Goal: Information Seeking & Learning: Learn about a topic

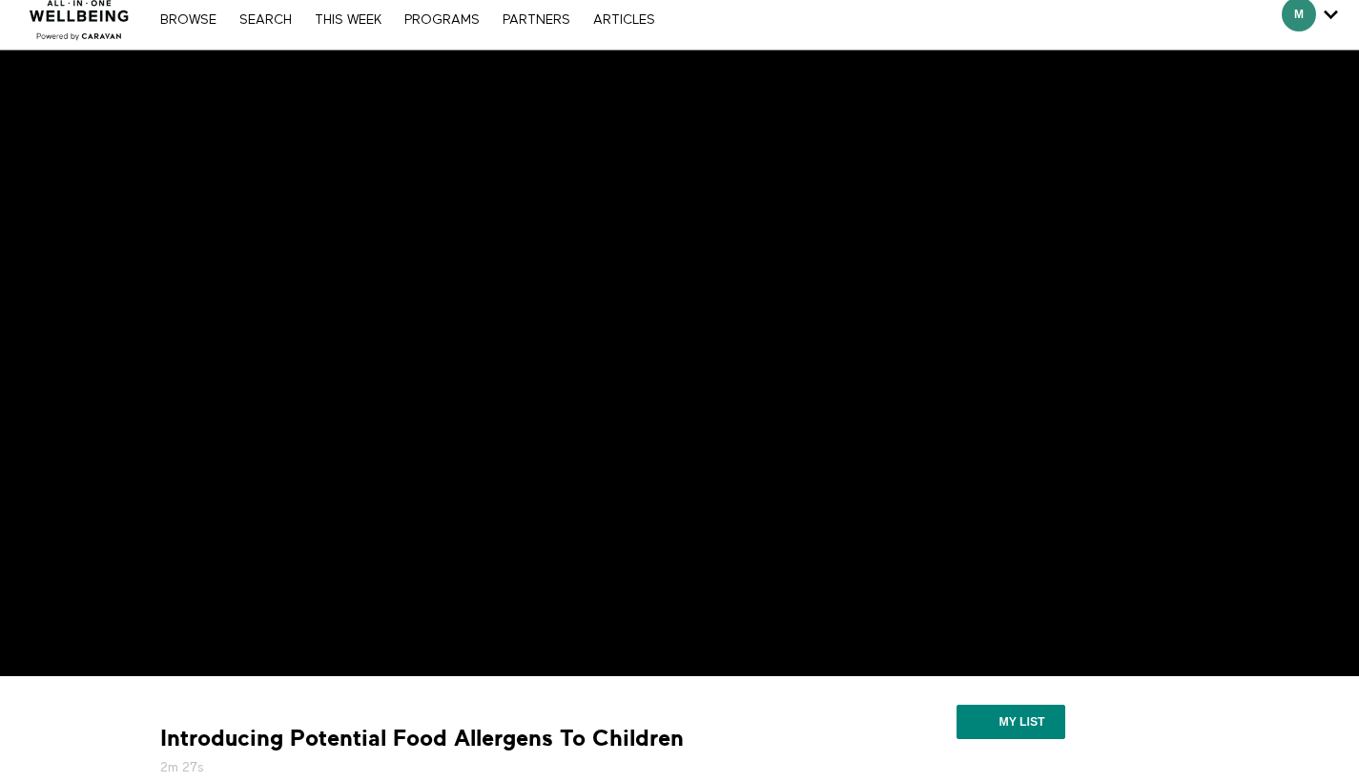
scroll to position [53, 0]
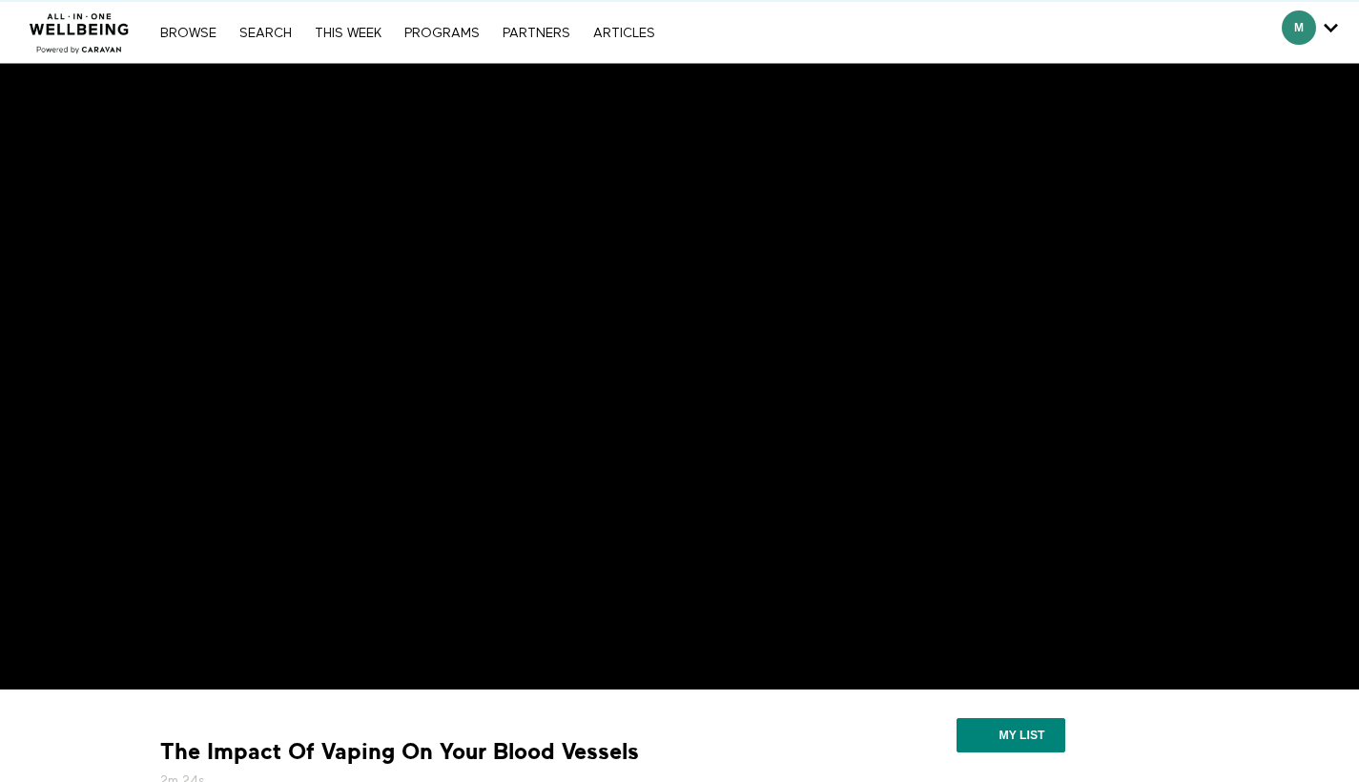
scroll to position [97, 0]
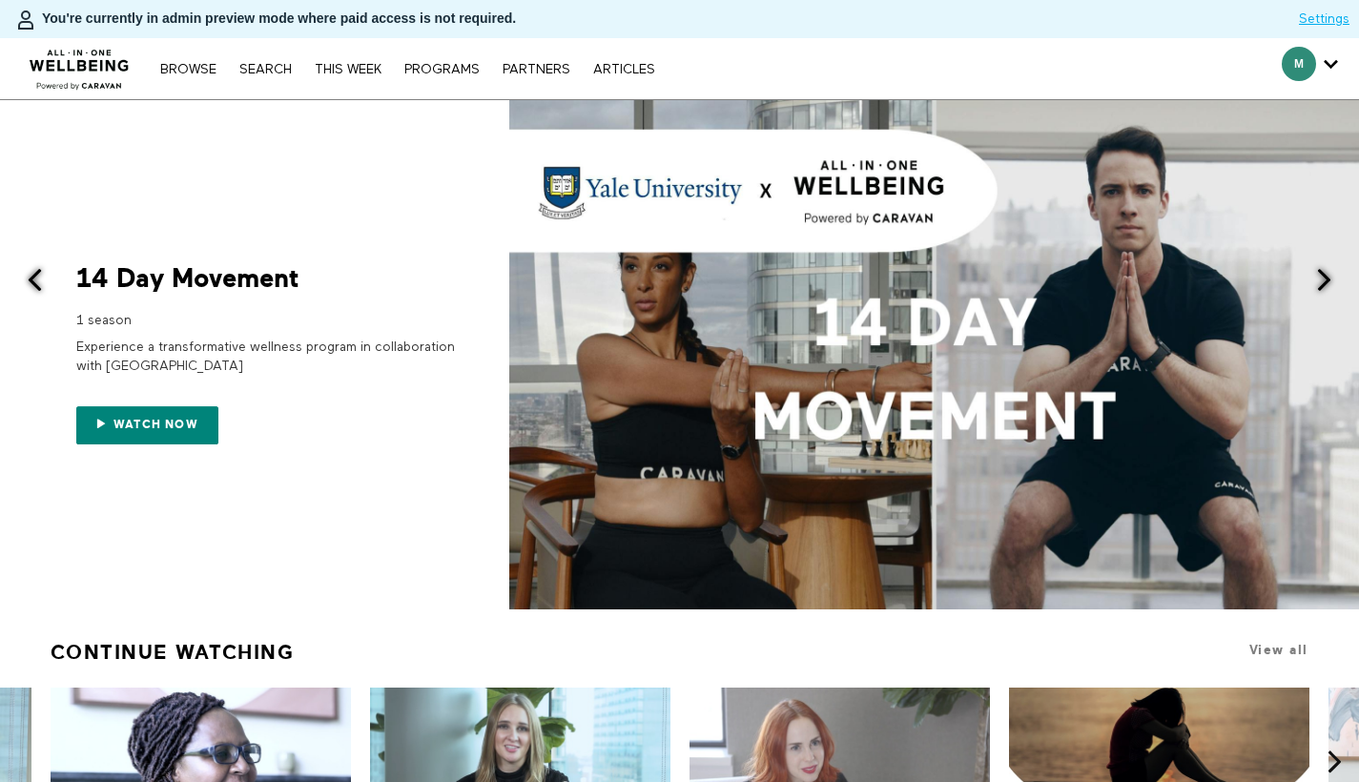
scroll to position [599, 0]
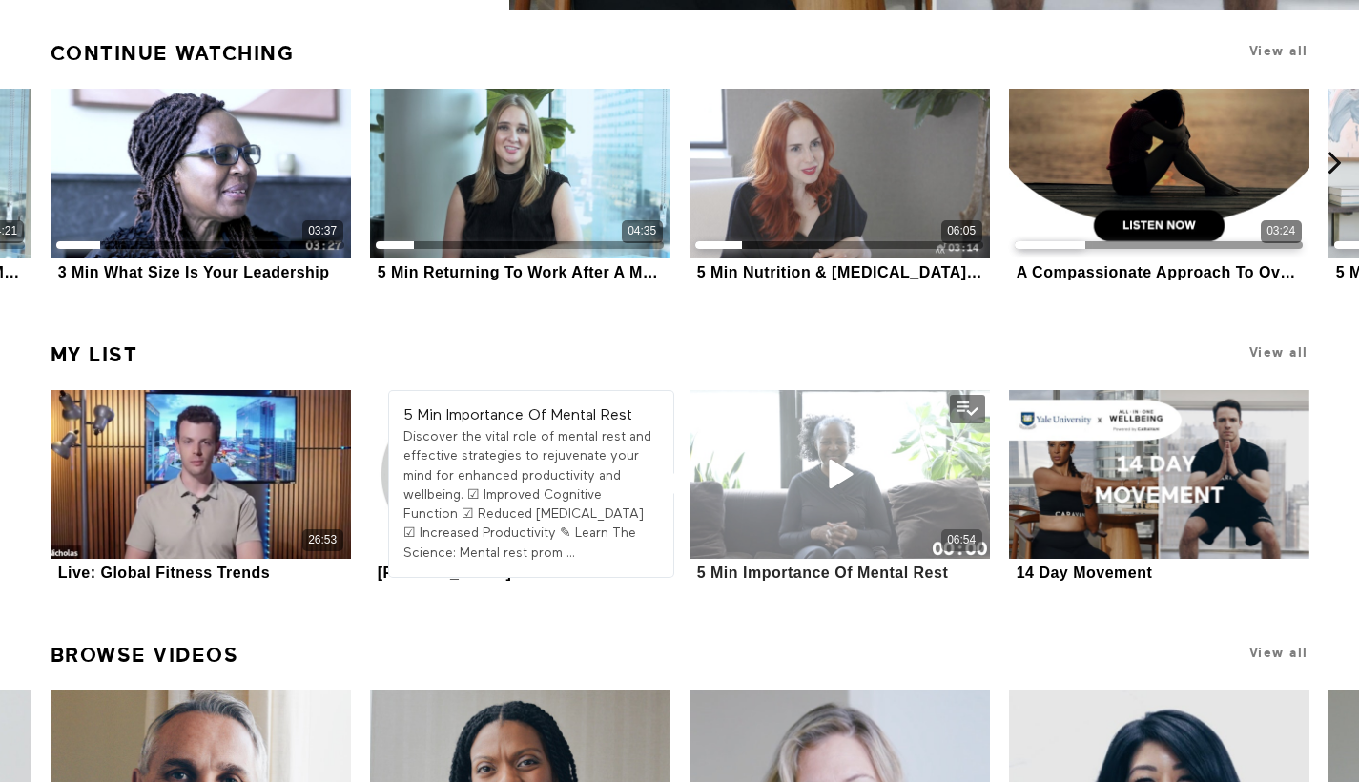
click at [726, 522] on div "06:54" at bounding box center [840, 474] width 301 height 169
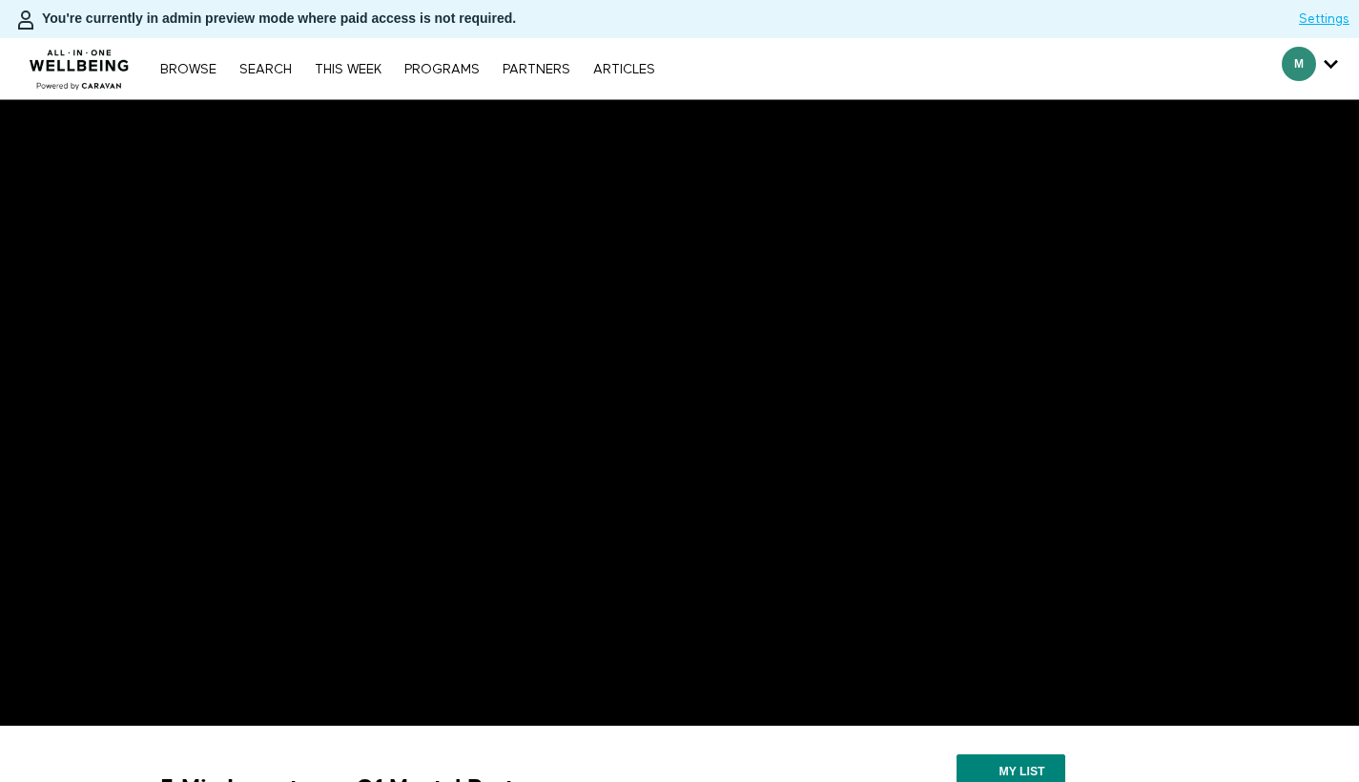
scroll to position [391, 0]
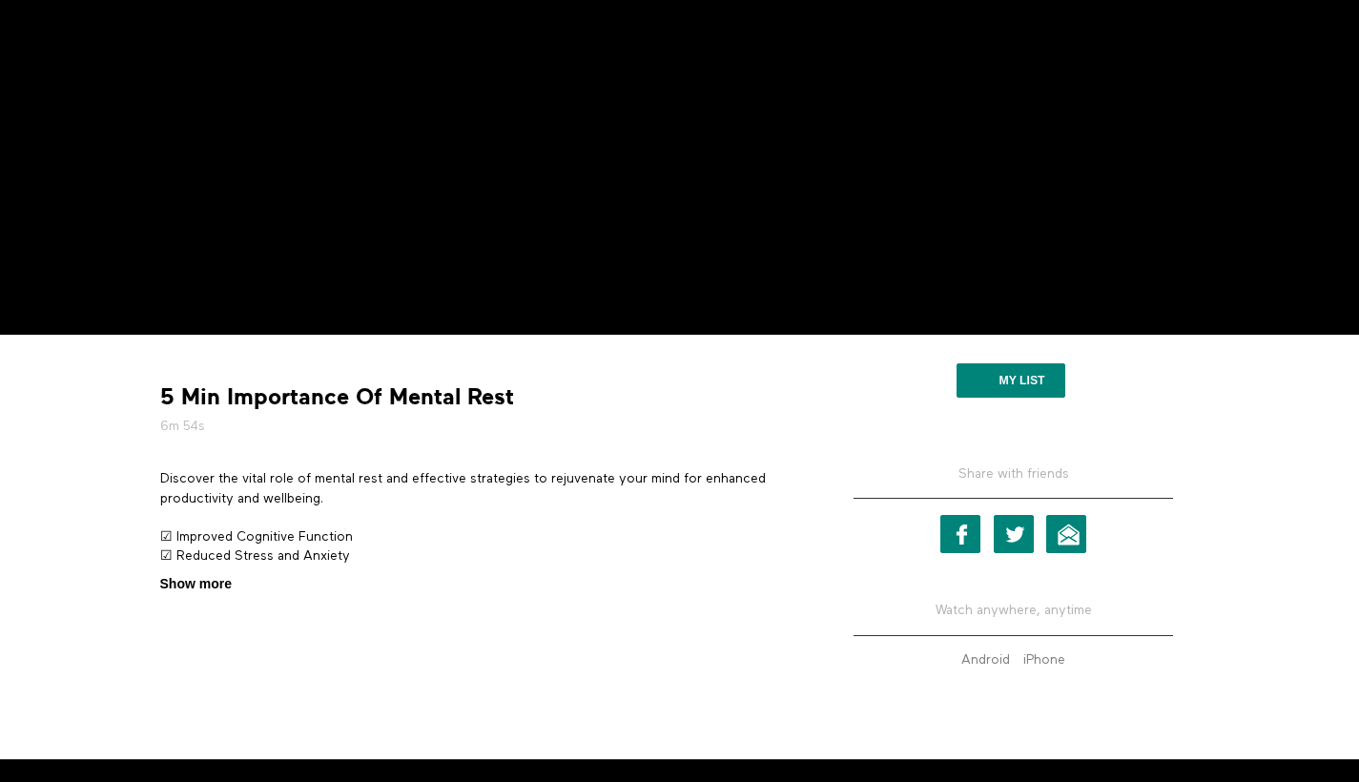
click at [206, 586] on span "Show more" at bounding box center [196, 584] width 72 height 20
click at [0, 0] on input "Show more Show less" at bounding box center [0, 0] width 0 height 0
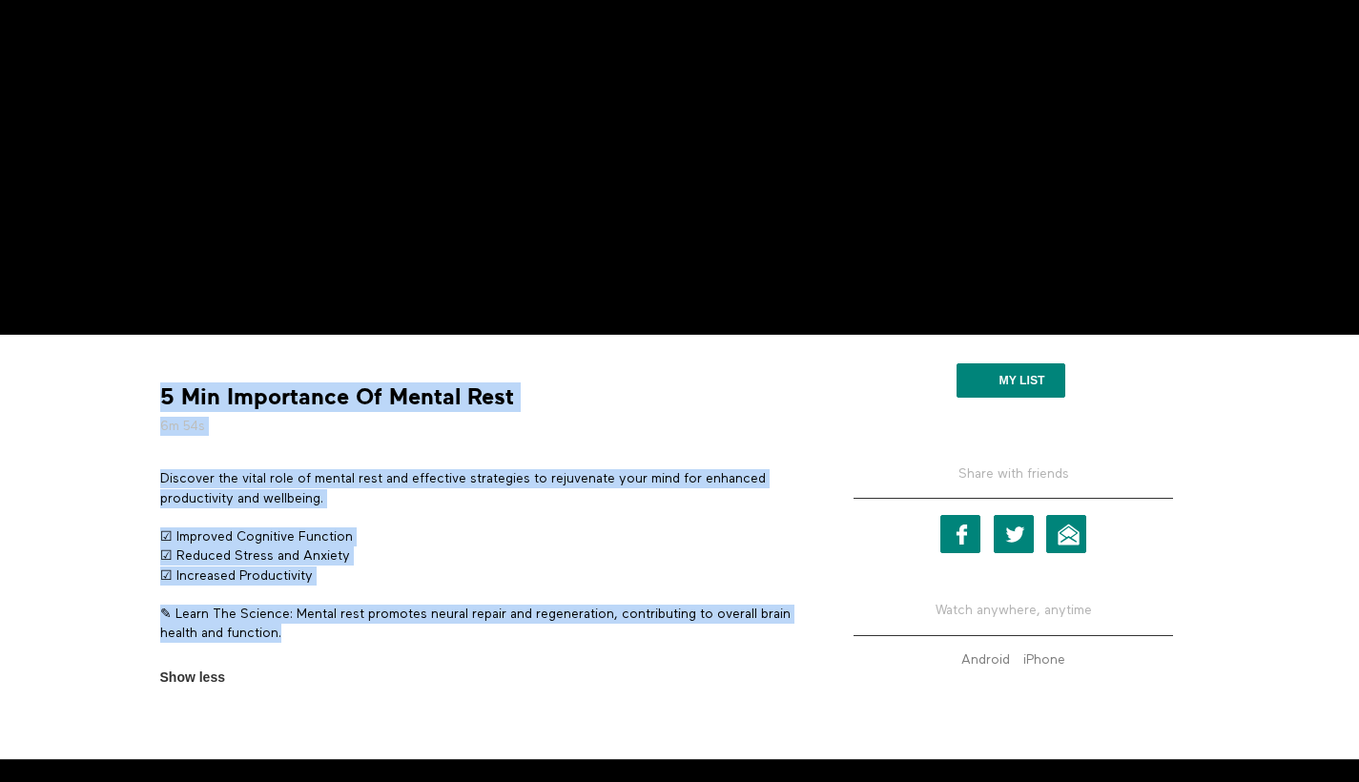
drag, startPoint x: 149, startPoint y: 535, endPoint x: 313, endPoint y: 625, distance: 187.0
click at [313, 625] on div "5 Min Importance Of Mental Rest 6m 54s Discover the vital role of mental rest a…" at bounding box center [480, 518] width 668 height 339
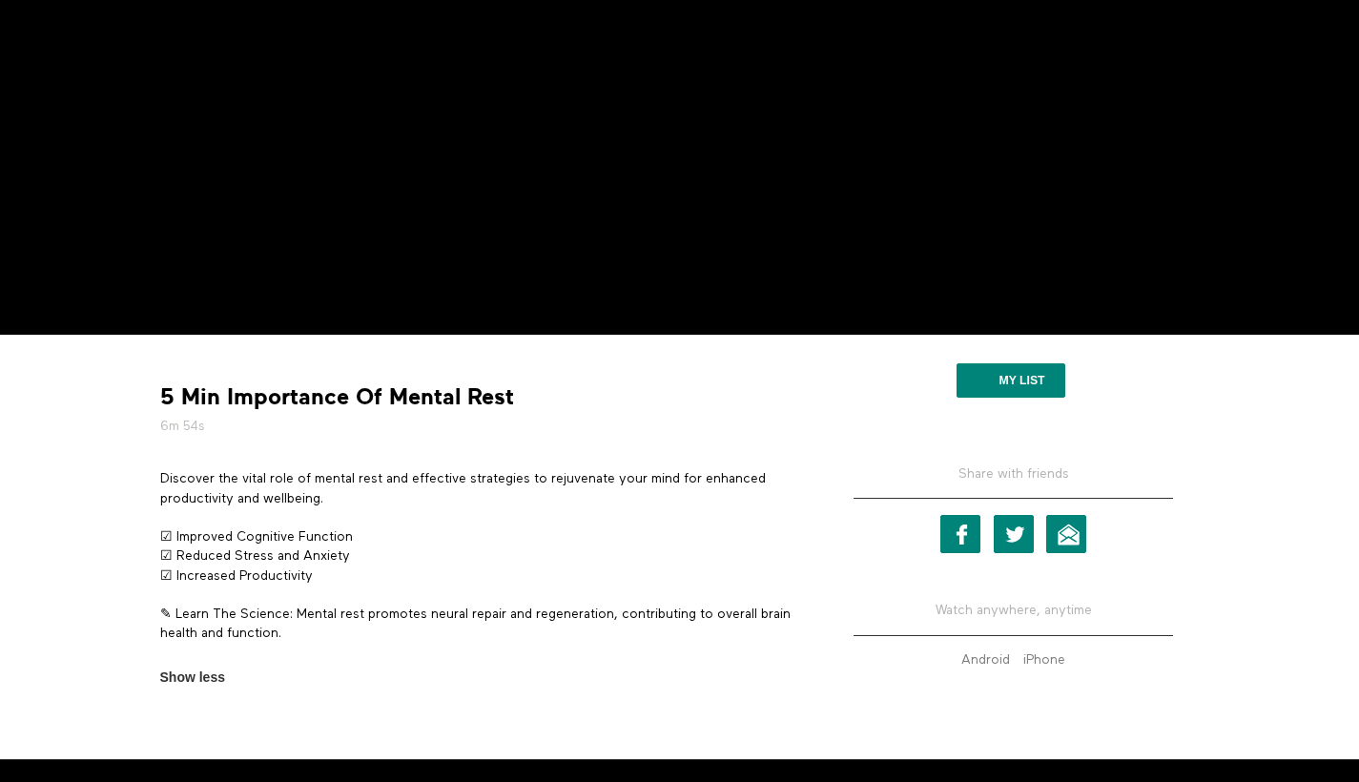
click at [303, 636] on p "✎ Learn The Science: Mental rest promotes neural repair and regeneration, contr…" at bounding box center [479, 624] width 639 height 39
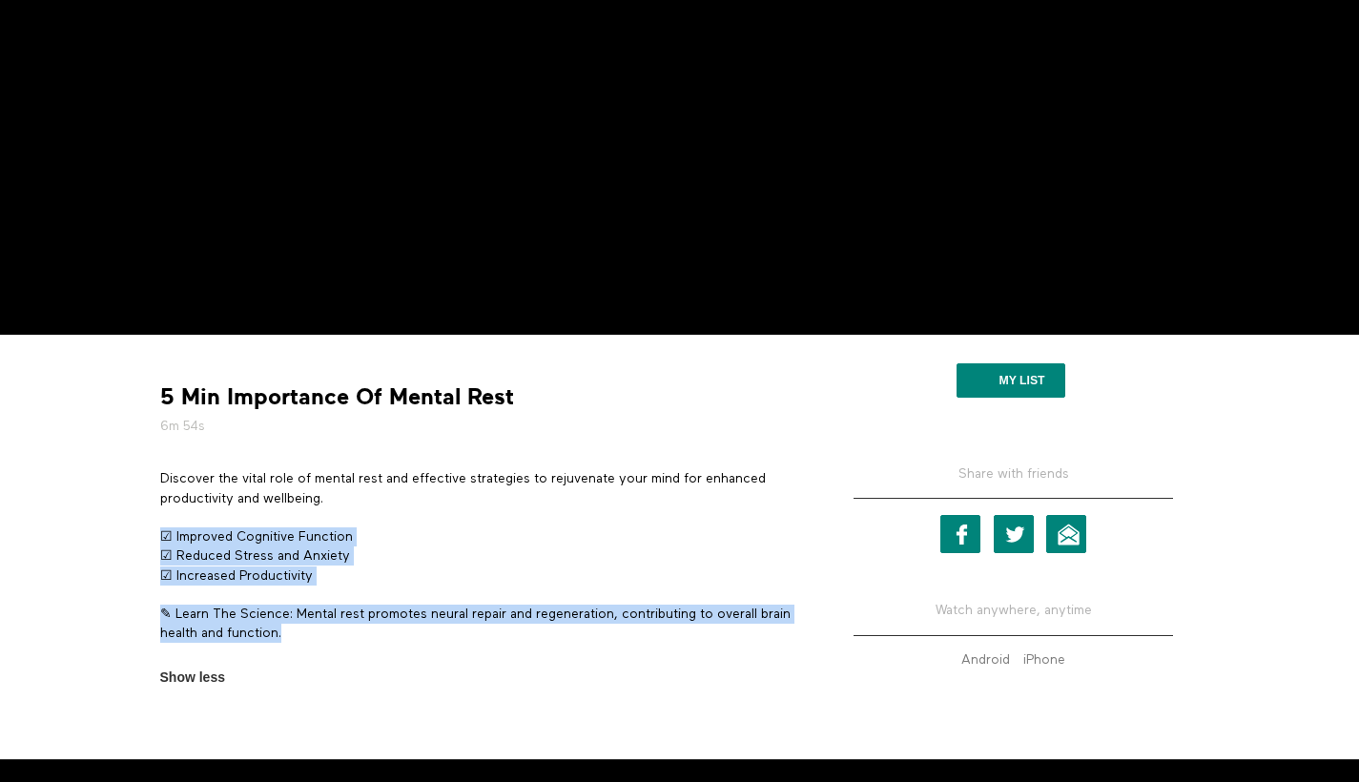
drag, startPoint x: 297, startPoint y: 639, endPoint x: 154, endPoint y: 532, distance: 178.6
click at [154, 532] on section "Discover the vital role of mental rest and effective strategies to rejuvenate y…" at bounding box center [479, 578] width 653 height 218
copy div "☑ Improved Cognitive Function ☑ Reduced Stress and Anxiety ☑ Increased Producti…"
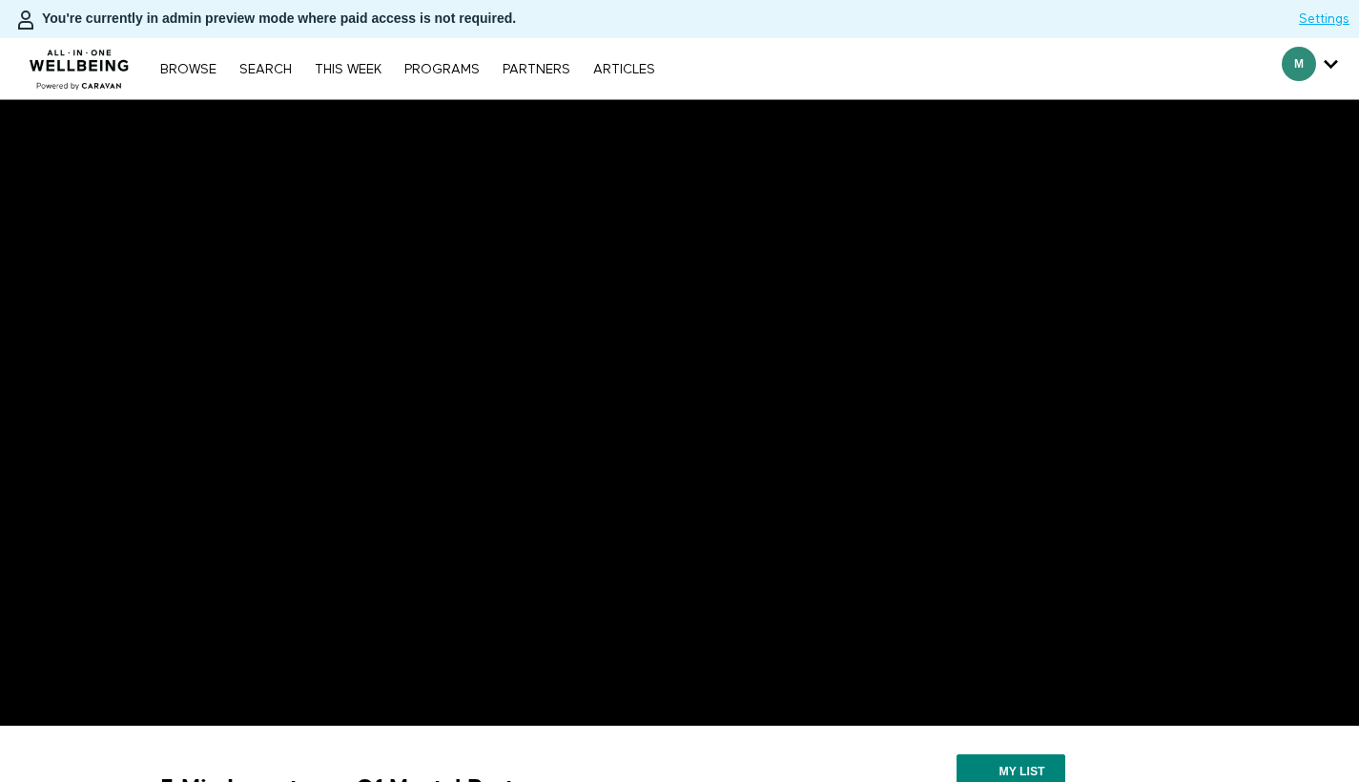
click at [75, 70] on img at bounding box center [79, 63] width 115 height 57
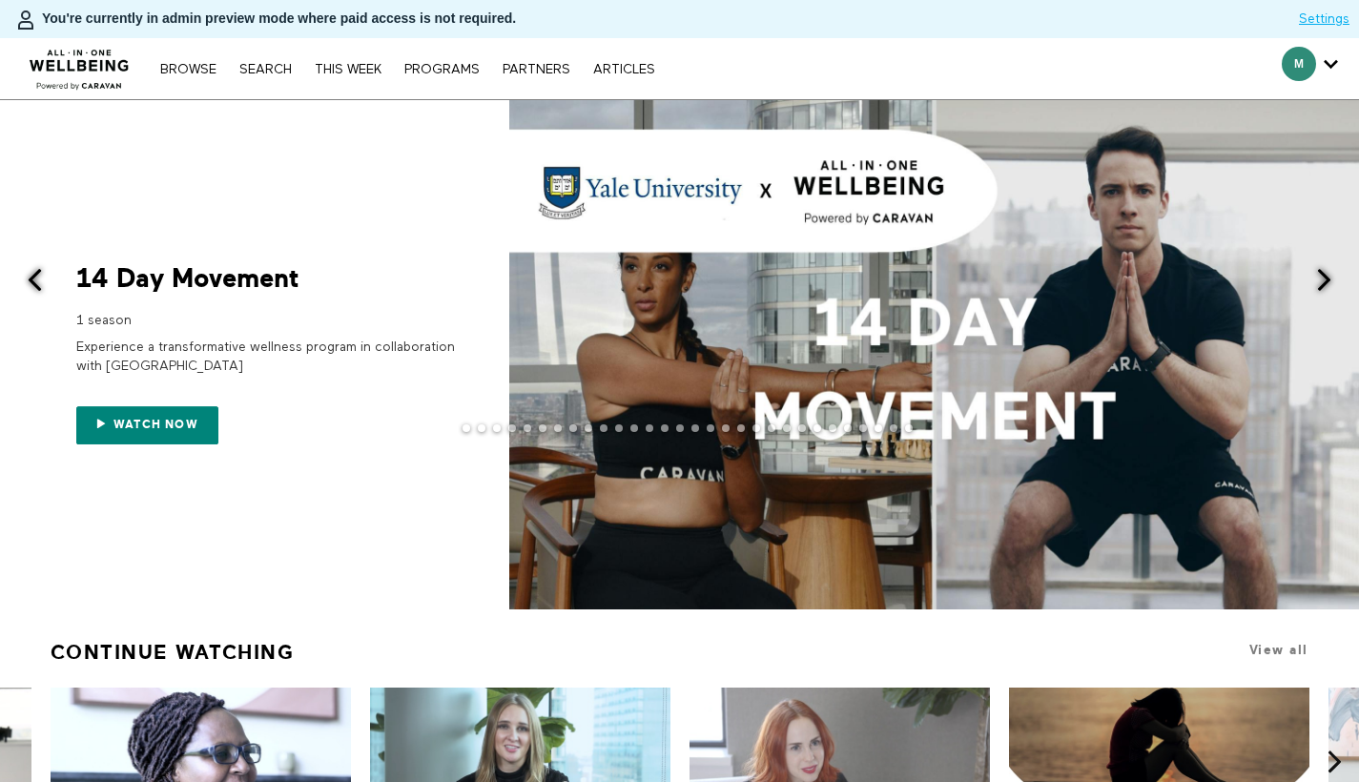
click at [1325, 280] on span at bounding box center [1325, 280] width 24 height 24
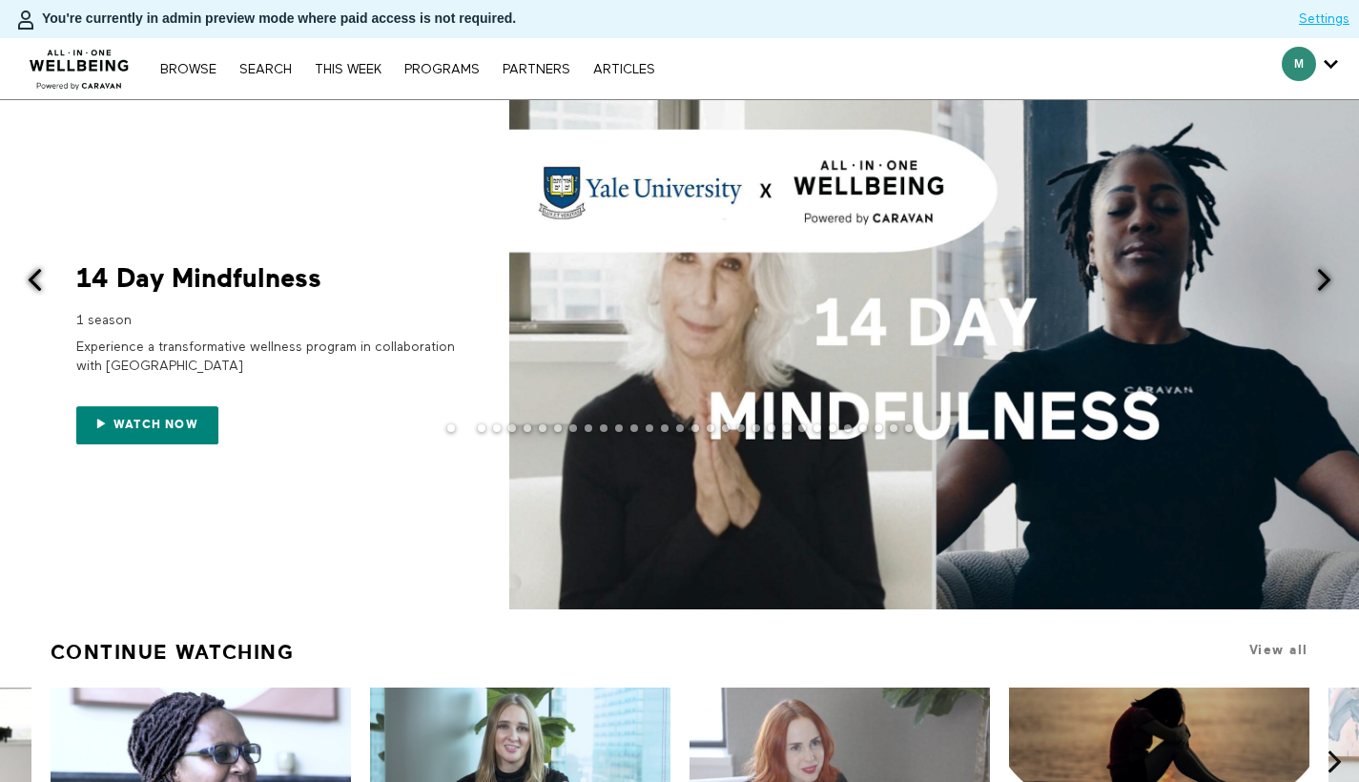
click at [1322, 286] on span at bounding box center [1325, 280] width 24 height 24
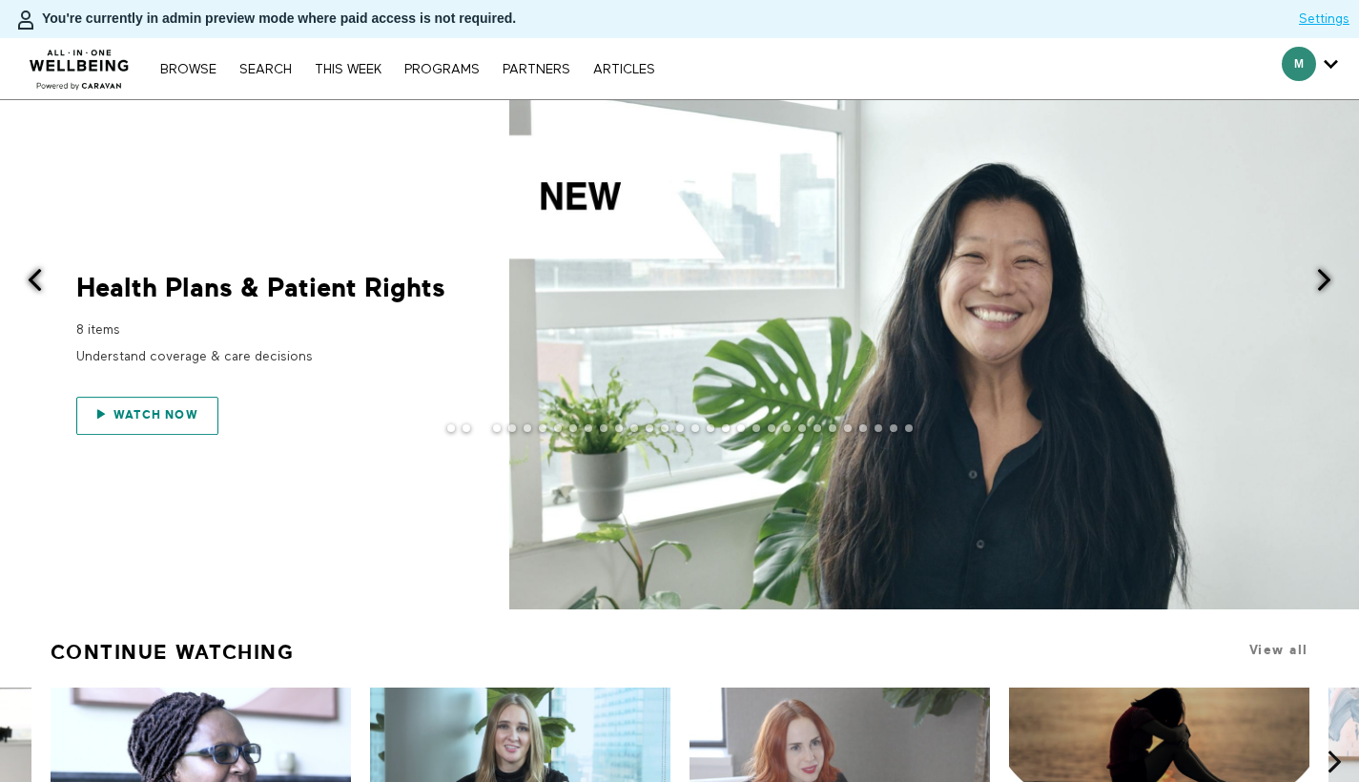
click at [184, 401] on link "Watch now" at bounding box center [147, 416] width 142 height 38
click at [1334, 278] on span at bounding box center [1325, 280] width 24 height 24
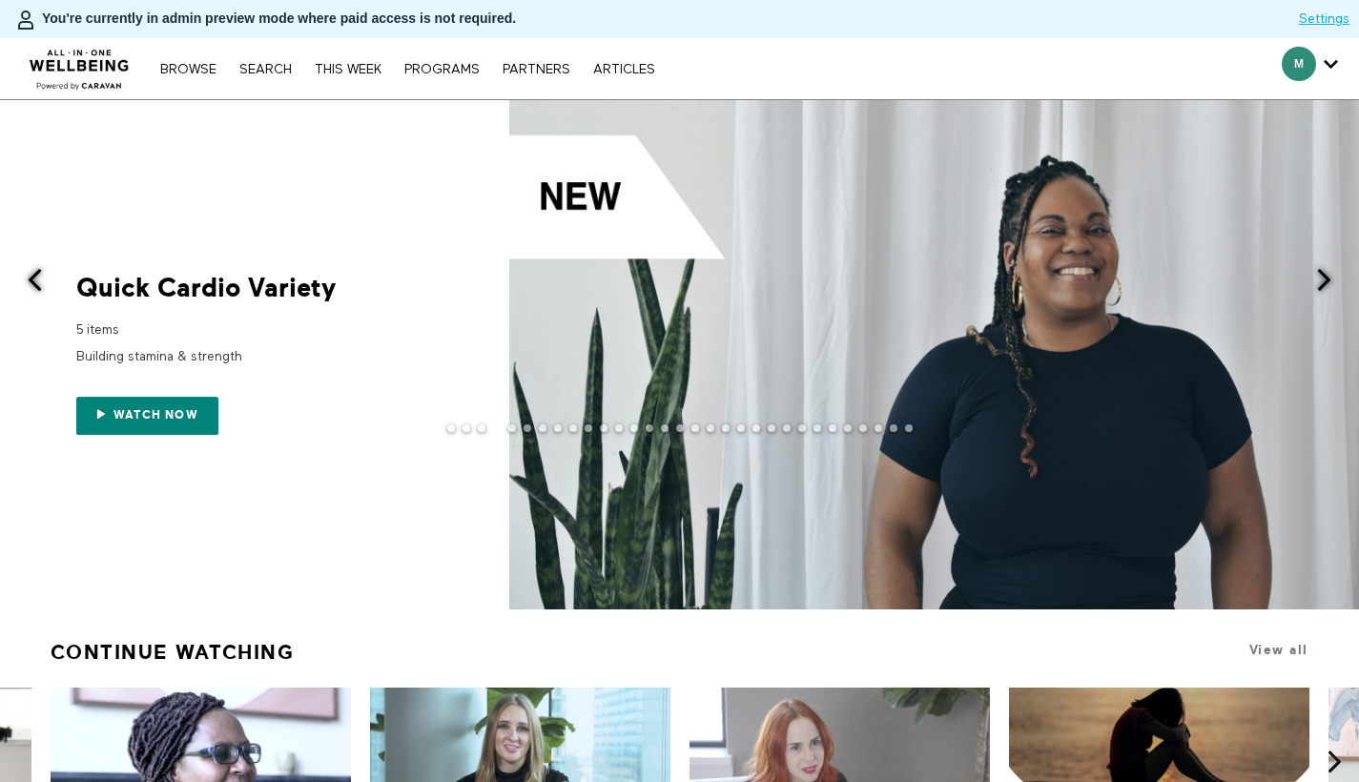
click at [164, 367] on div "Building stamina & strength" at bounding box center [267, 357] width 382 height 34
click at [33, 281] on span at bounding box center [35, 280] width 24 height 24
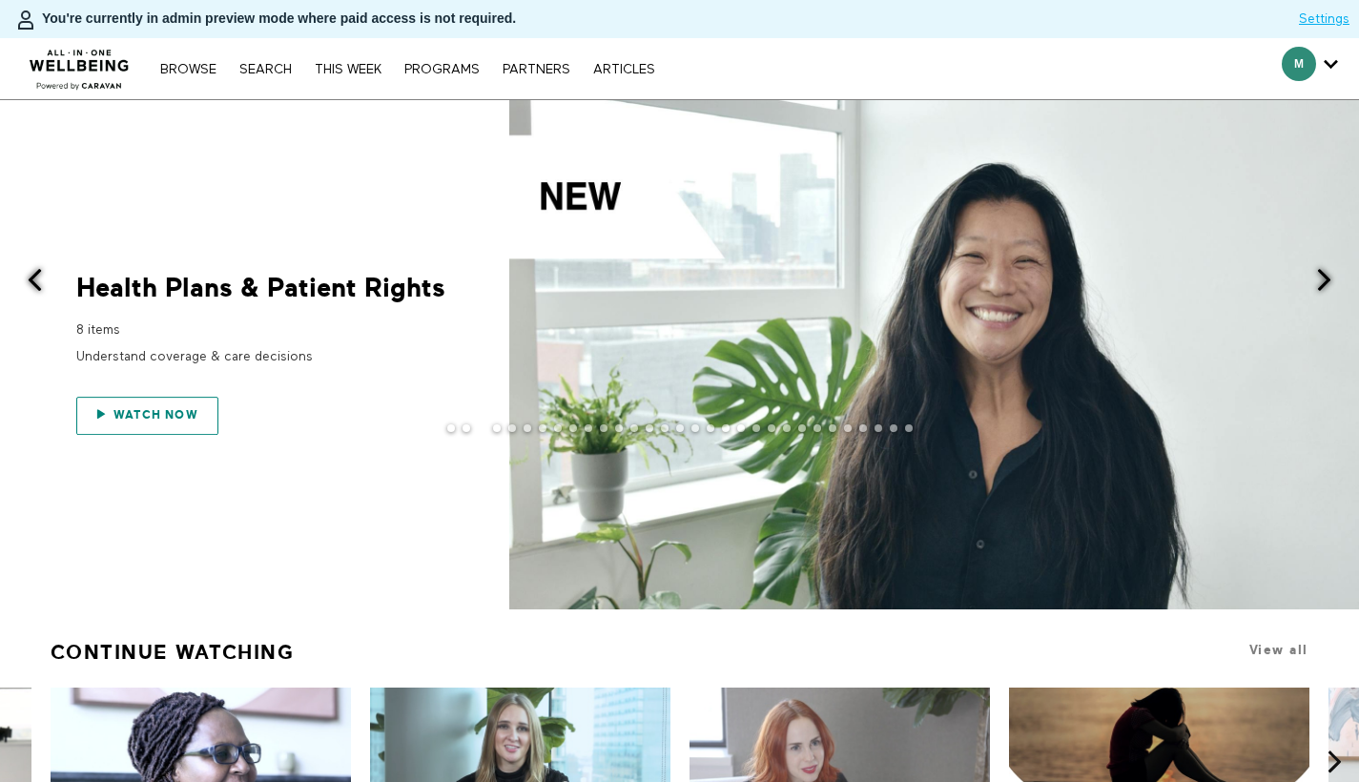
click at [166, 415] on span "Watch now" at bounding box center [156, 414] width 85 height 13
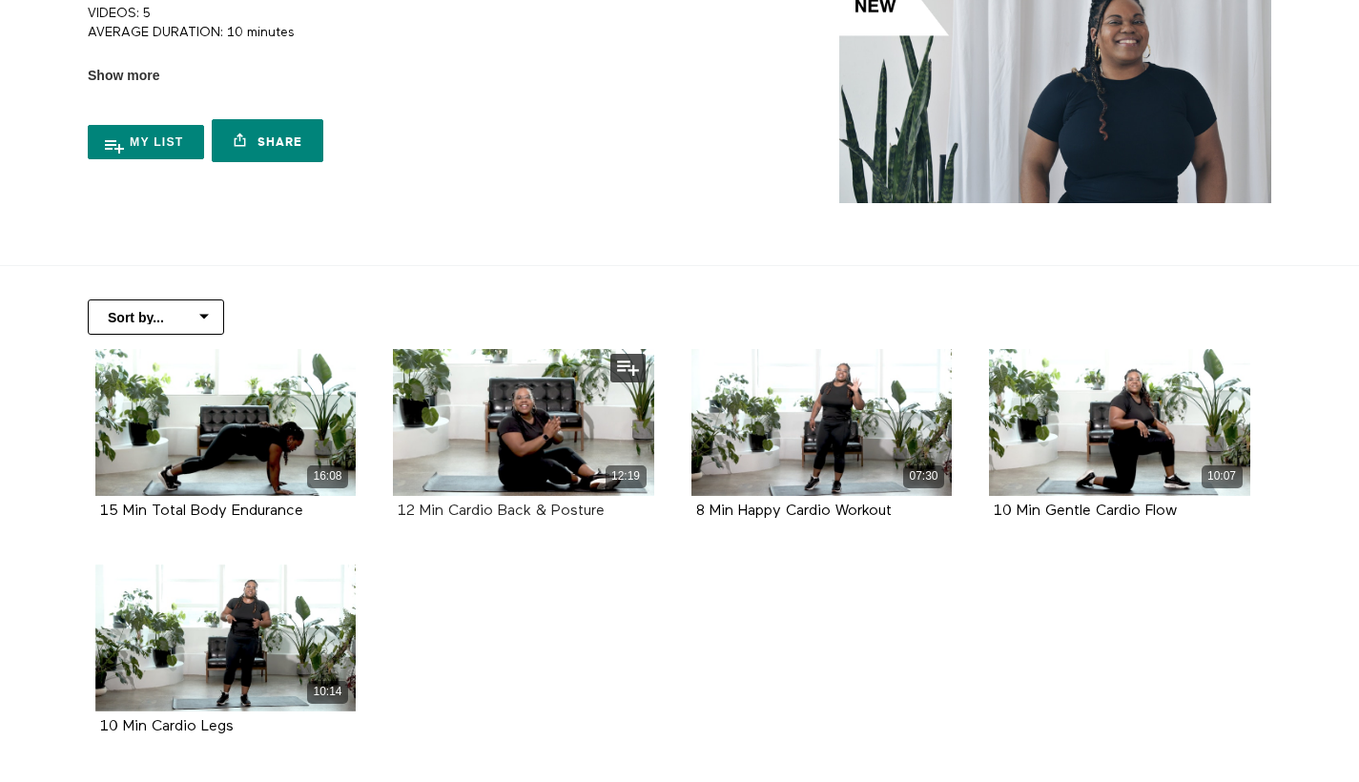
scroll to position [305, 0]
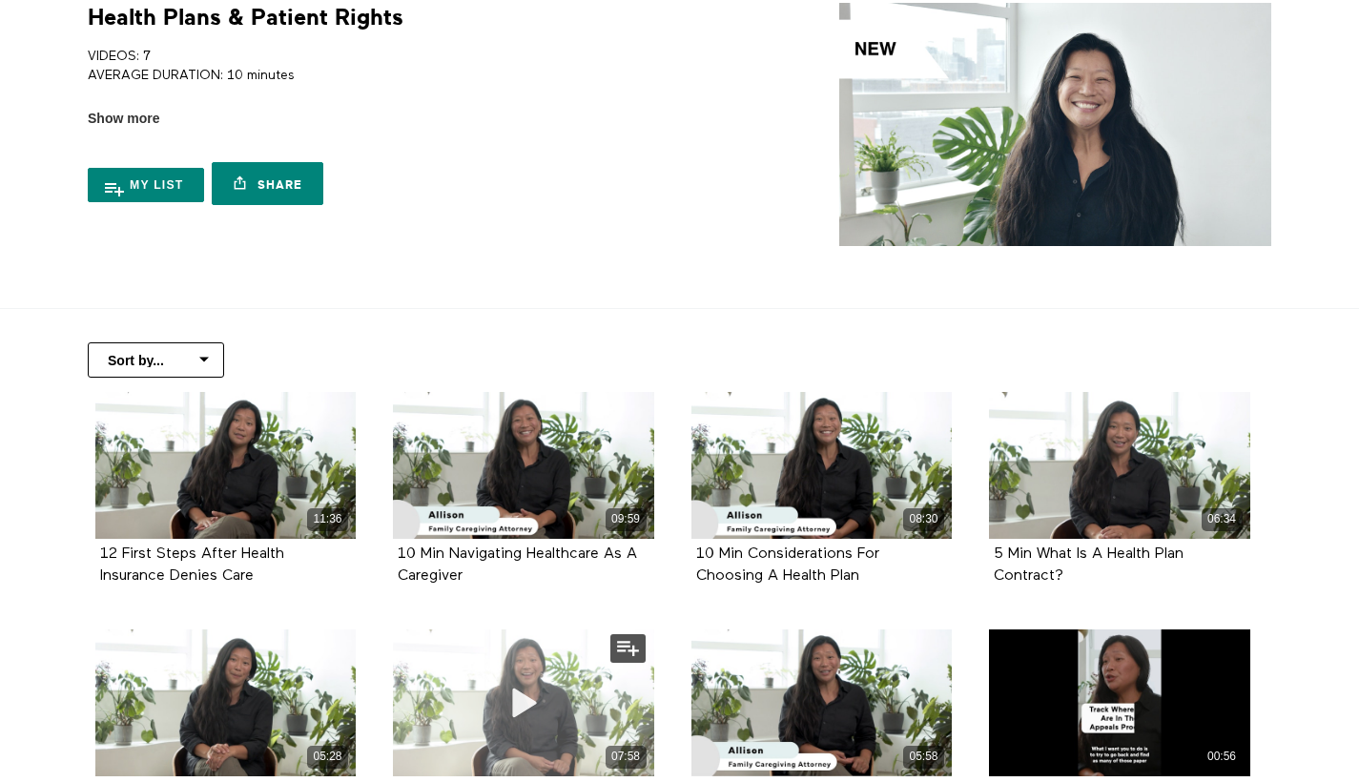
scroll to position [360, 0]
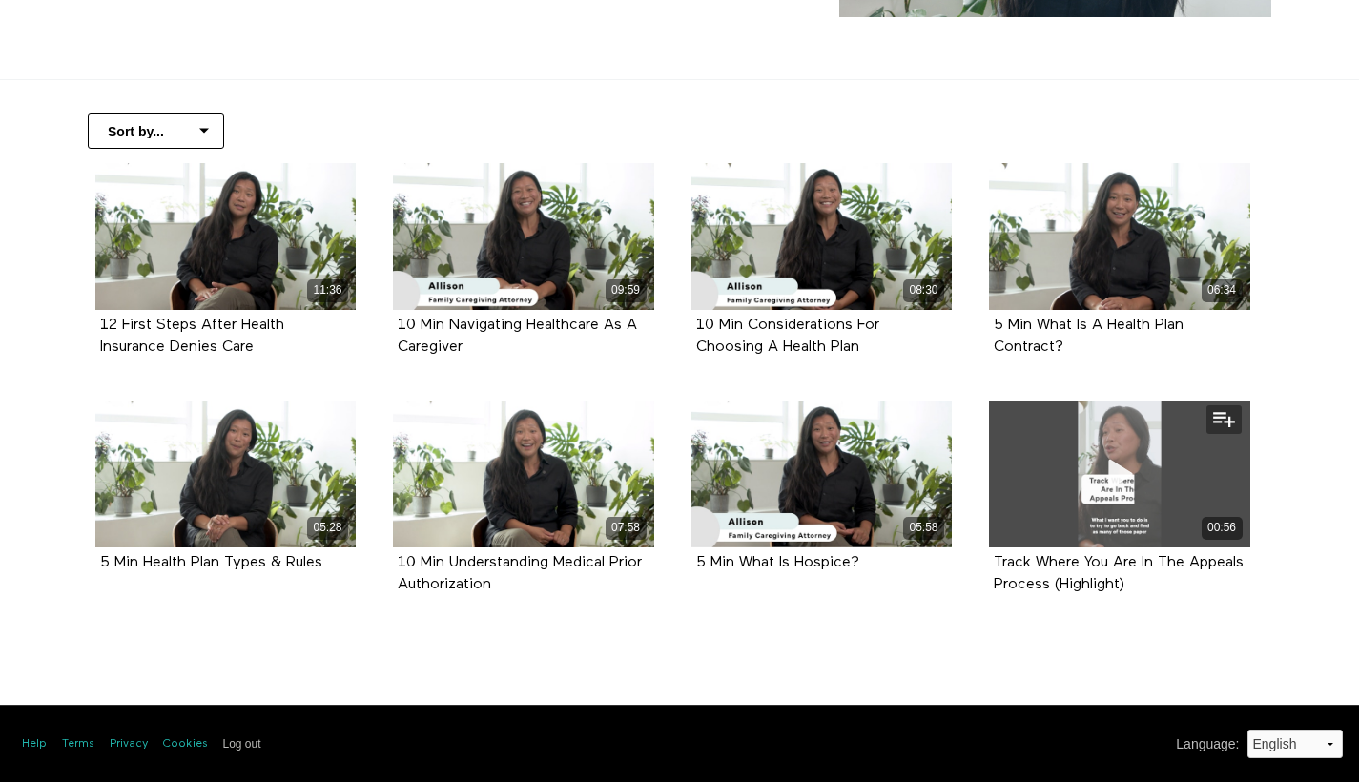
click at [1110, 417] on div "00:56" at bounding box center [1119, 474] width 261 height 147
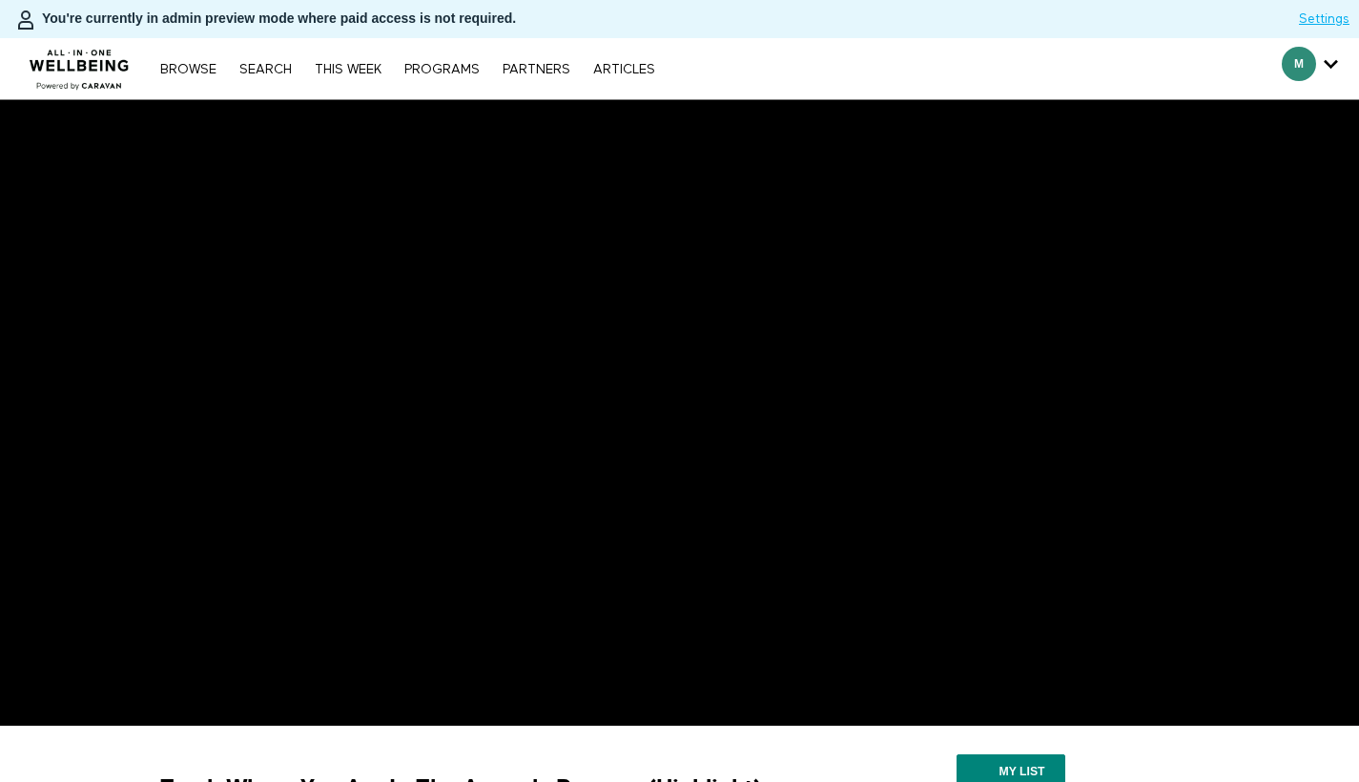
scroll to position [395, 0]
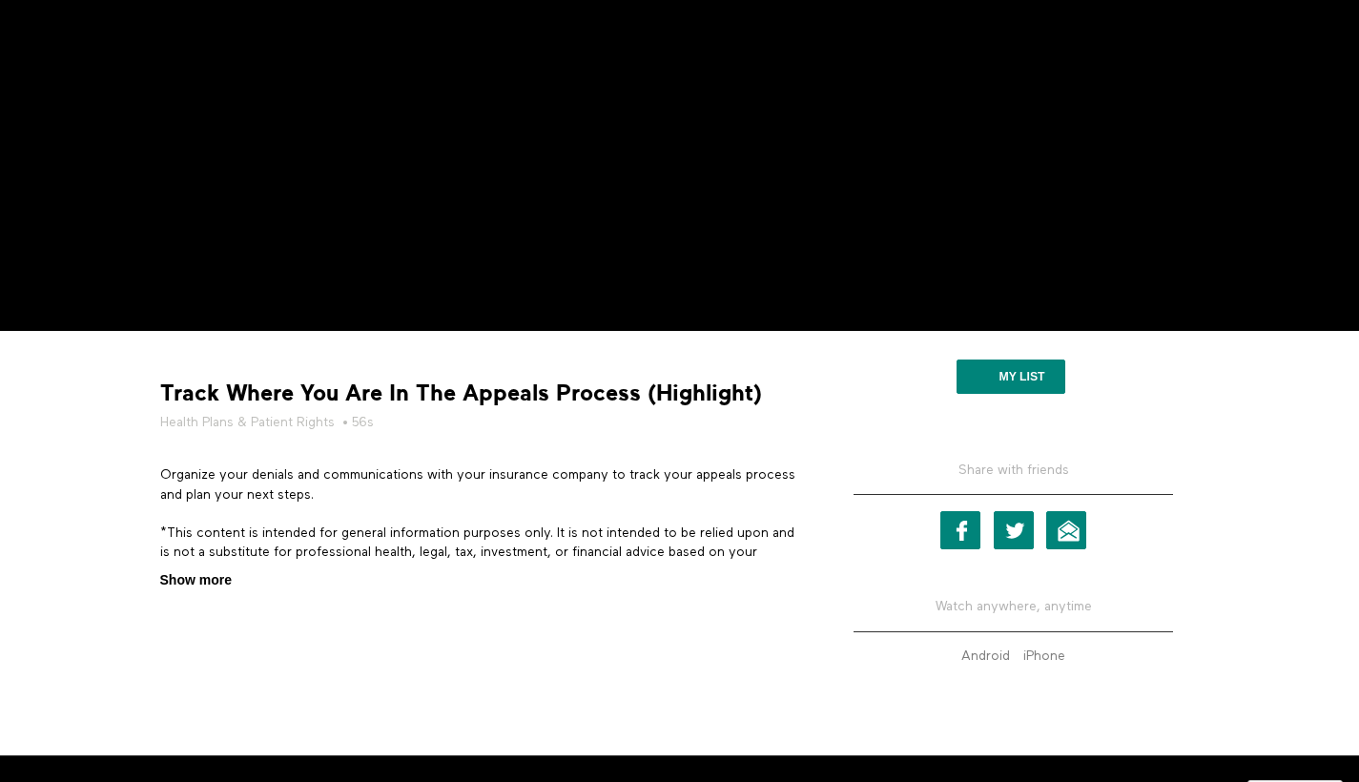
click at [205, 585] on span "Show more" at bounding box center [196, 580] width 72 height 20
click at [0, 0] on input "Show more Show less" at bounding box center [0, 0] width 0 height 0
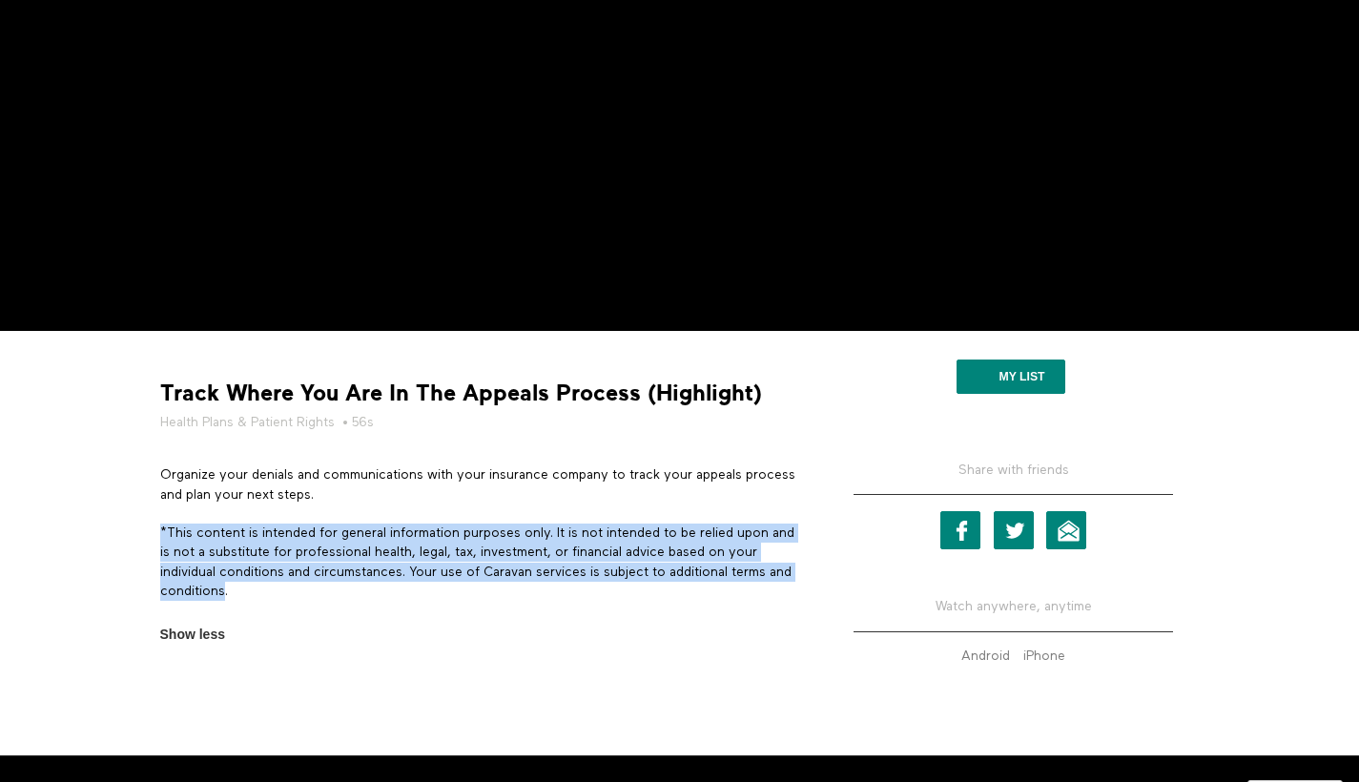
drag, startPoint x: 253, startPoint y: 592, endPoint x: 159, endPoint y: 535, distance: 109.6
click at [160, 535] on p "*This content is intended for general information purposes only. It is not inte…" at bounding box center [479, 562] width 639 height 77
copy p "*This content is intended for general information purposes only. It is not inte…"
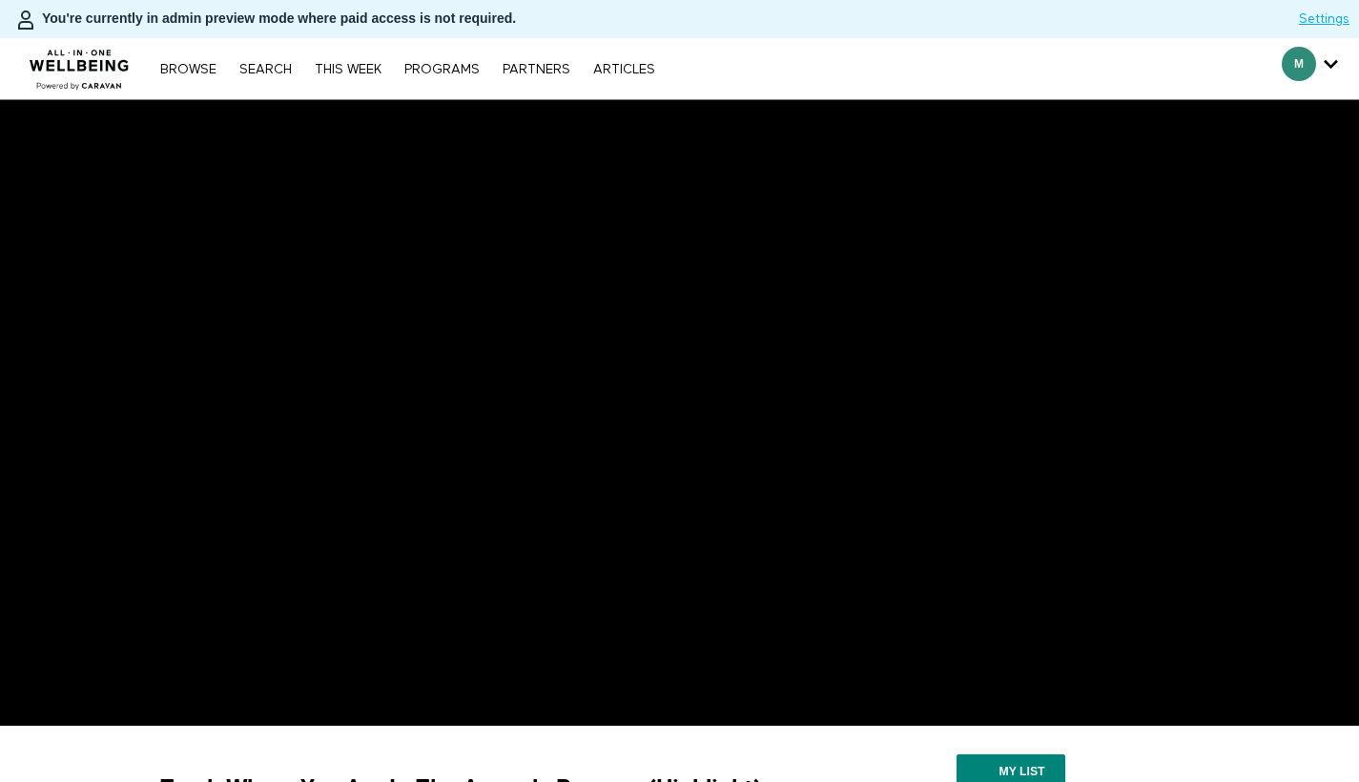
click at [72, 82] on img at bounding box center [79, 63] width 115 height 57
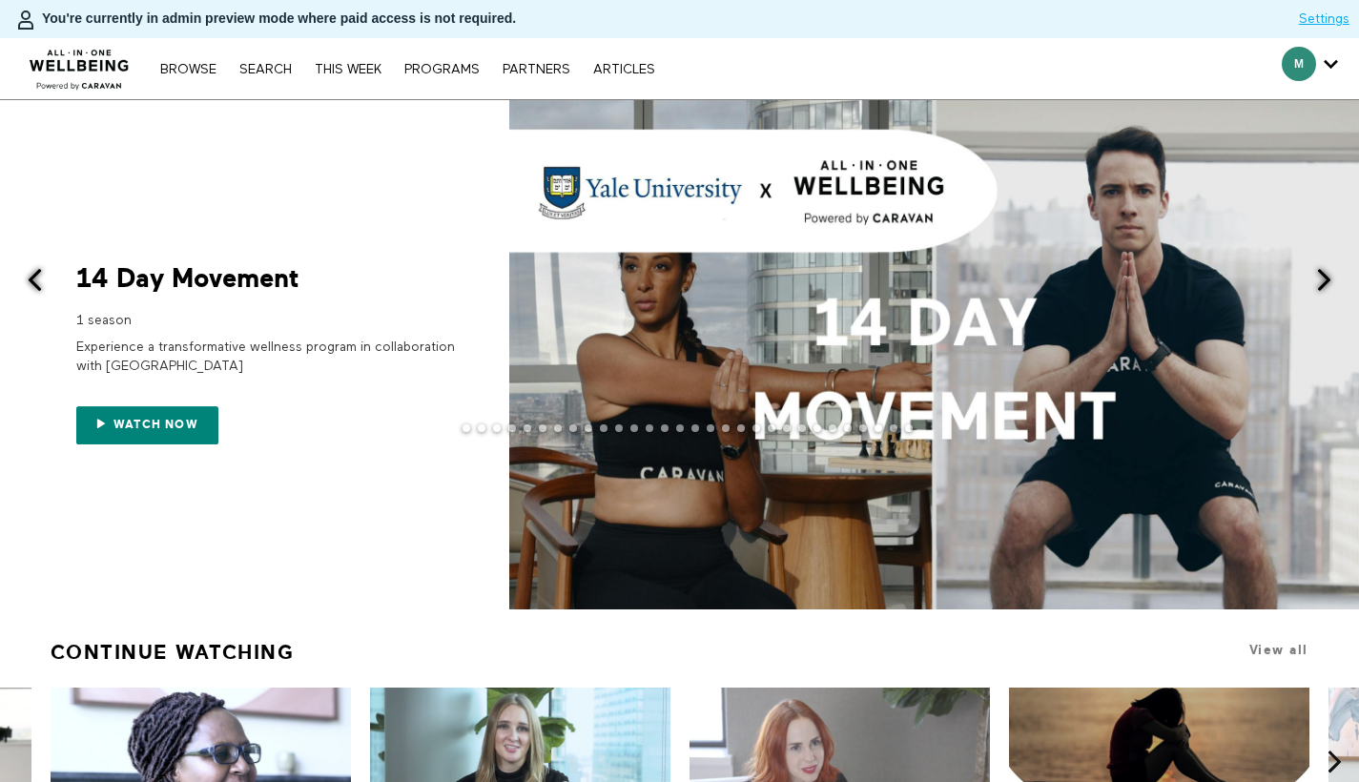
click at [1325, 283] on span at bounding box center [1325, 280] width 24 height 24
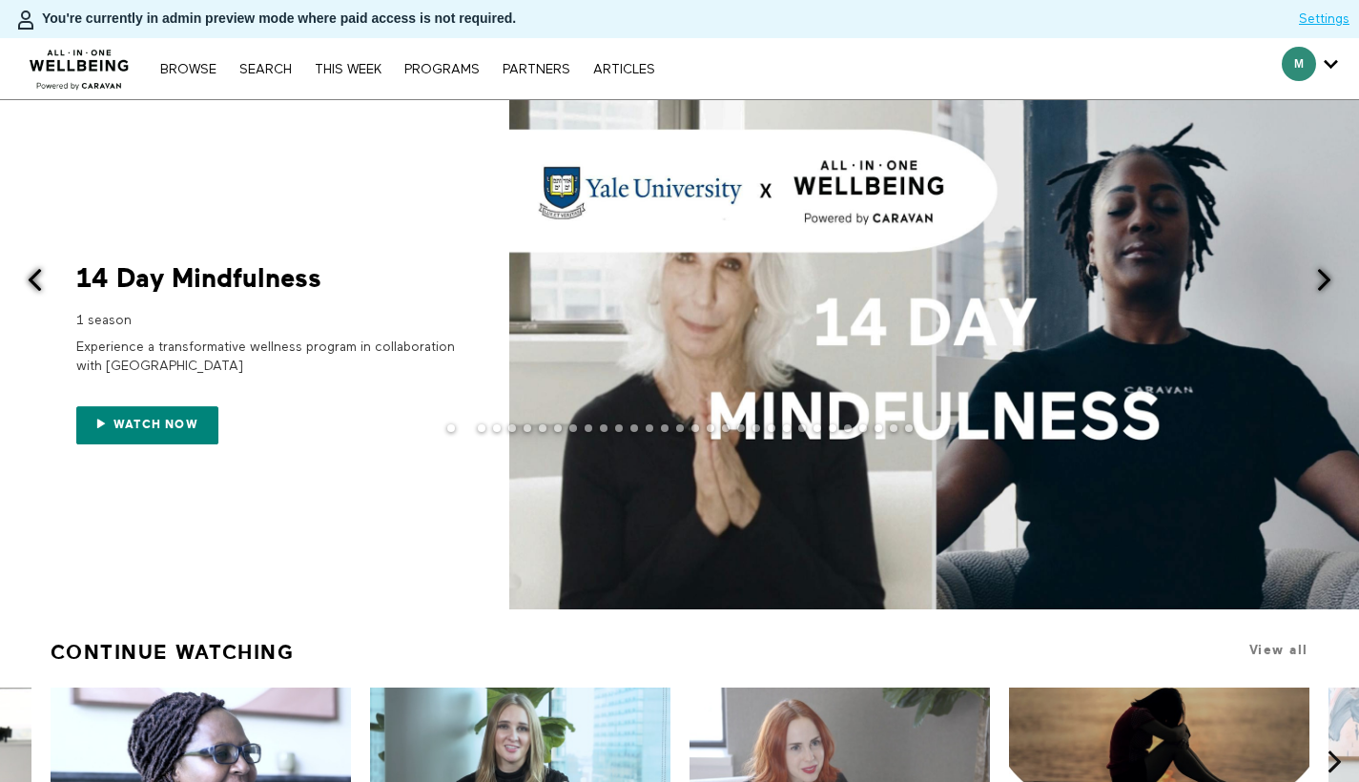
click at [1324, 276] on span at bounding box center [1325, 280] width 24 height 24
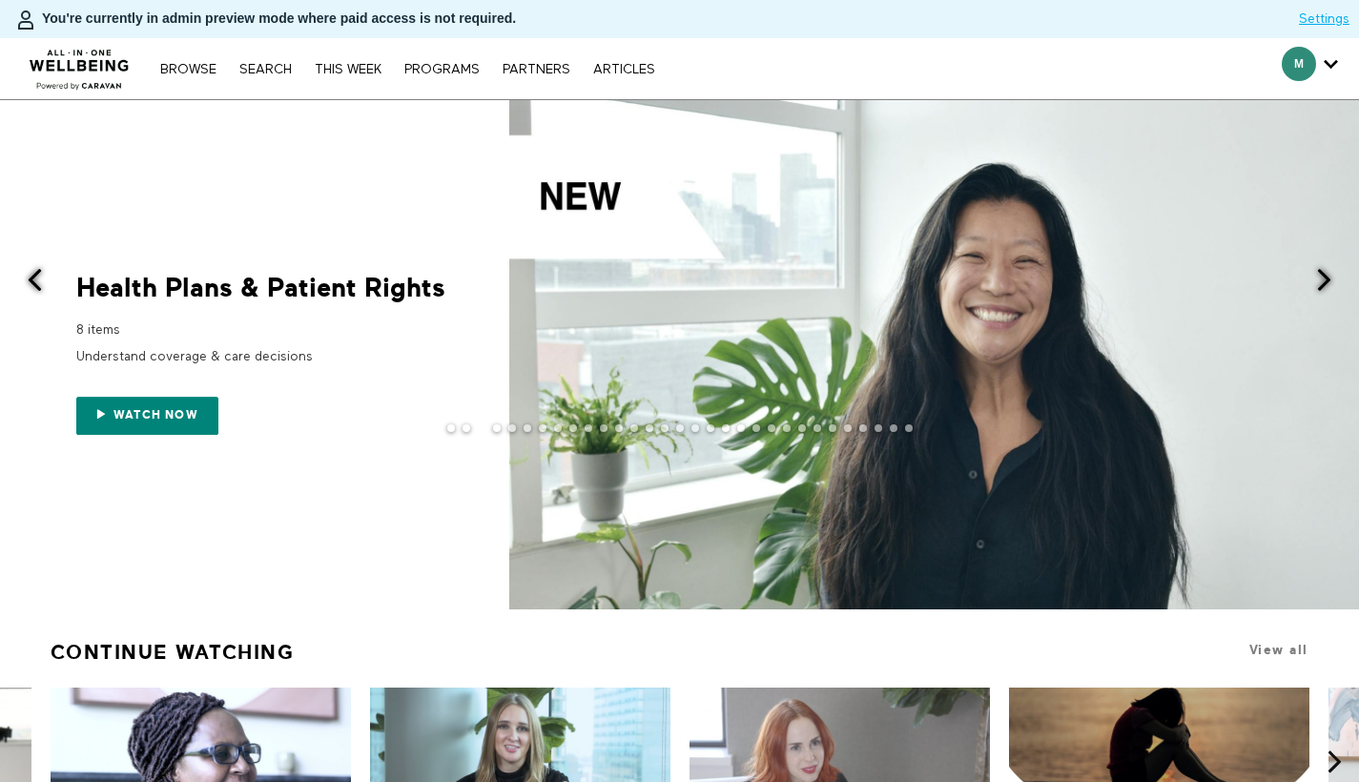
click at [1325, 282] on span at bounding box center [1325, 280] width 24 height 24
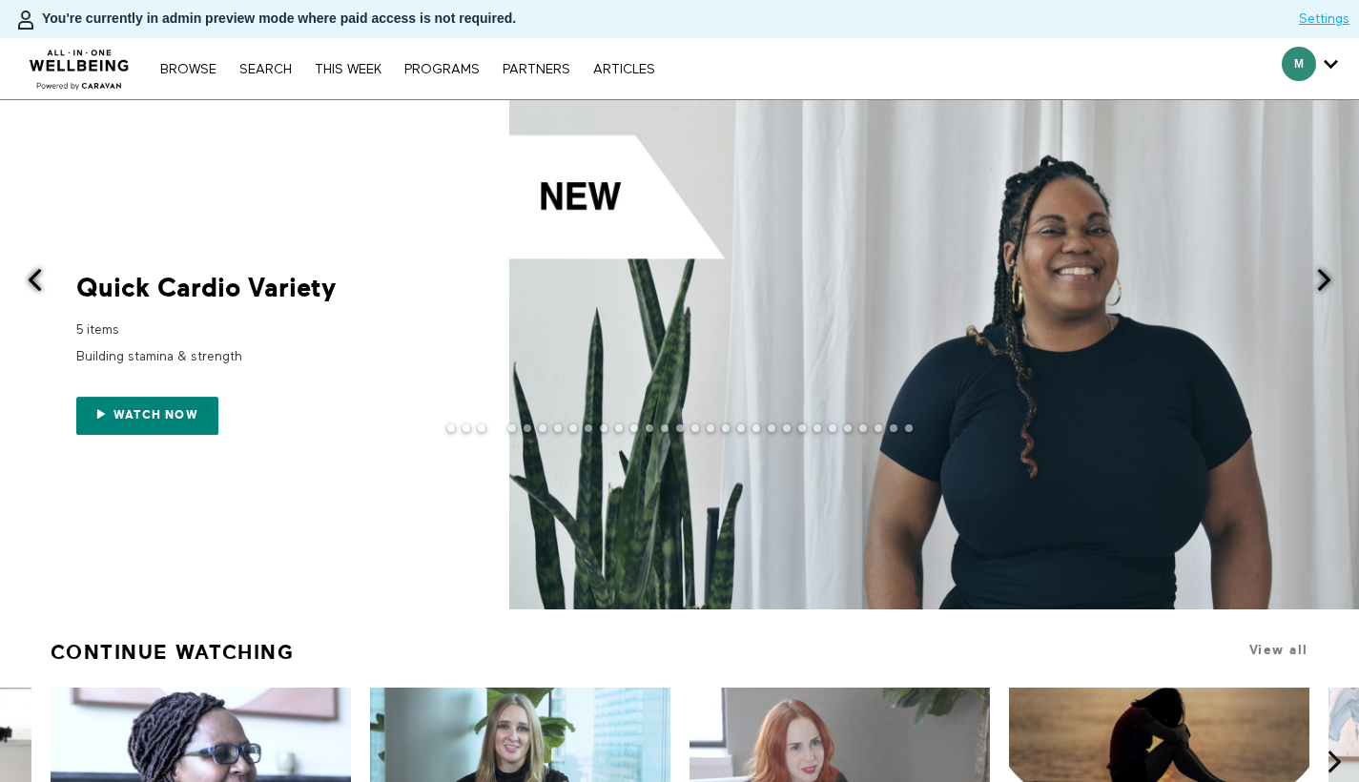
click at [1325, 284] on span at bounding box center [1325, 280] width 24 height 24
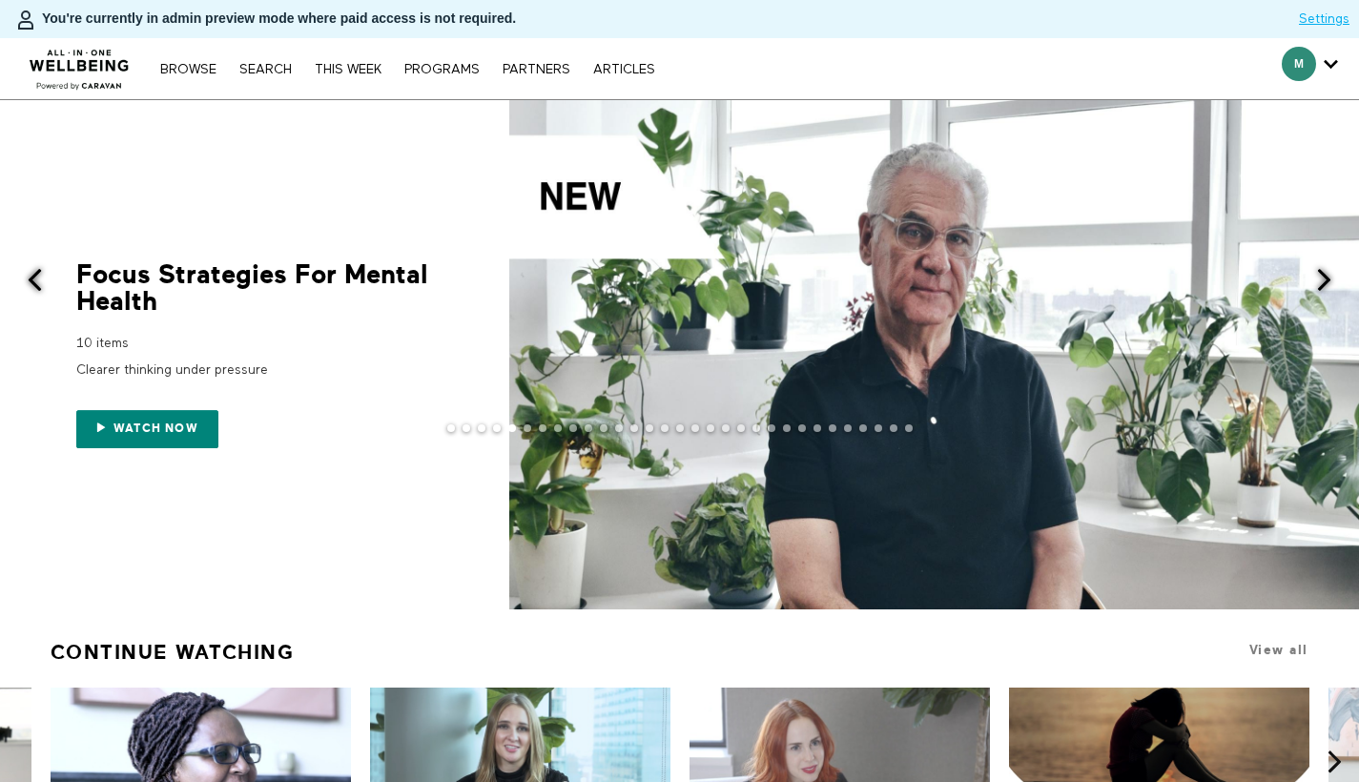
click at [1325, 285] on span at bounding box center [1325, 280] width 24 height 24
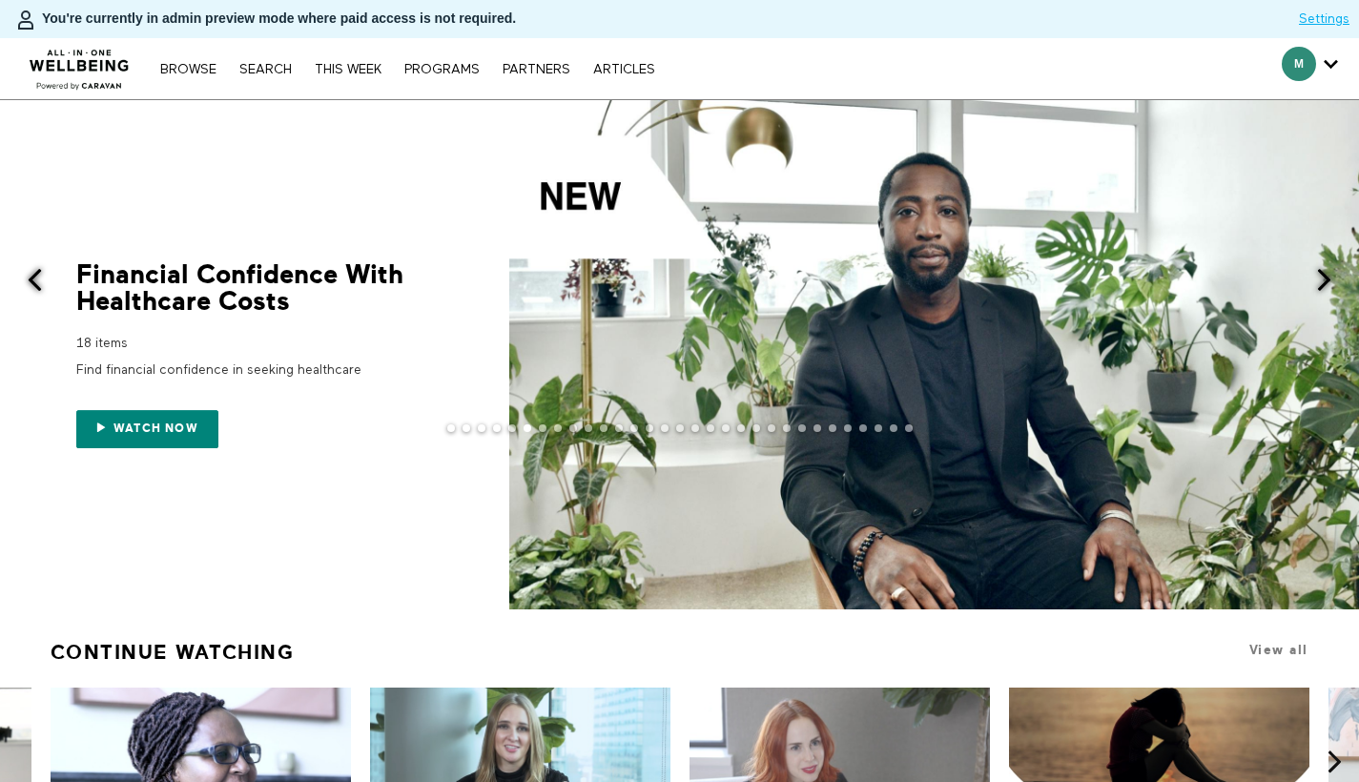
click at [1325, 285] on span at bounding box center [1325, 280] width 24 height 24
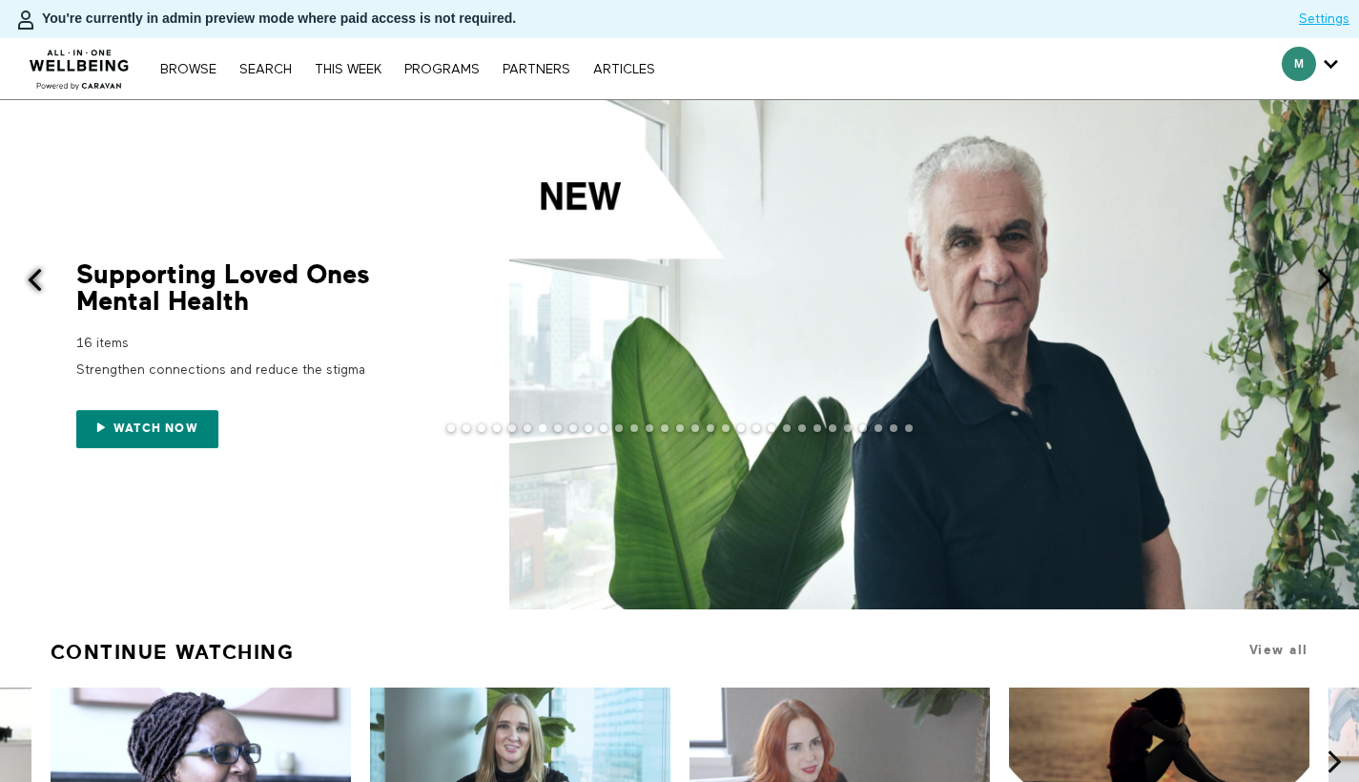
click at [1325, 284] on span at bounding box center [1325, 280] width 24 height 24
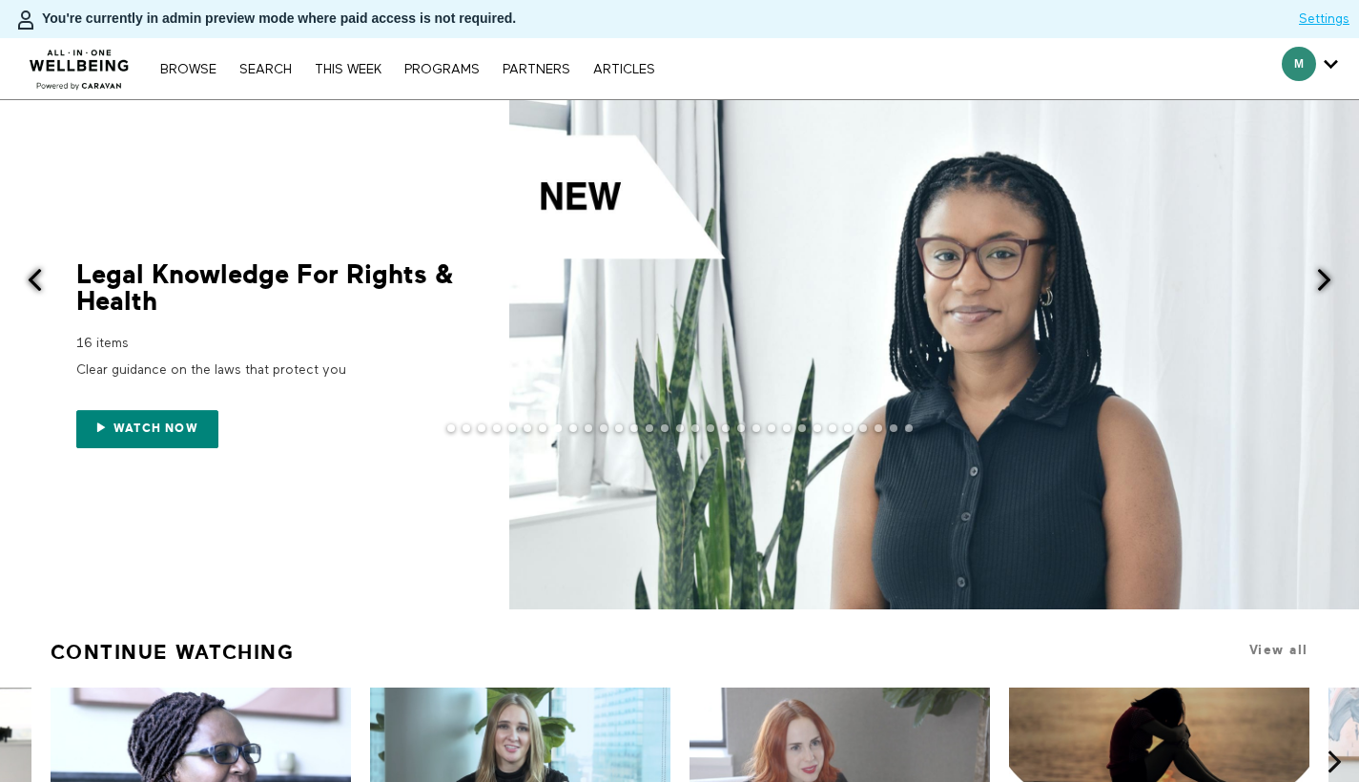
click at [1325, 284] on span at bounding box center [1325, 280] width 24 height 24
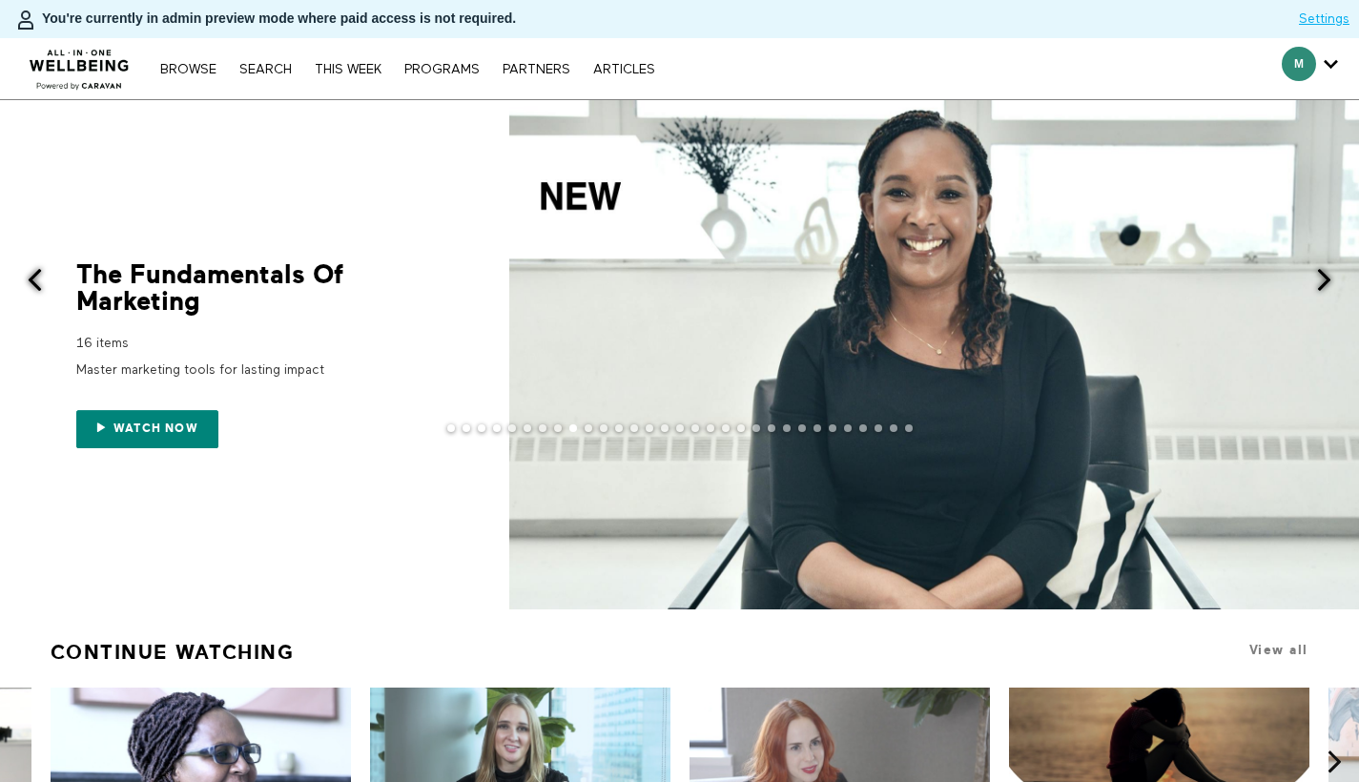
click at [1325, 284] on span at bounding box center [1325, 280] width 24 height 24
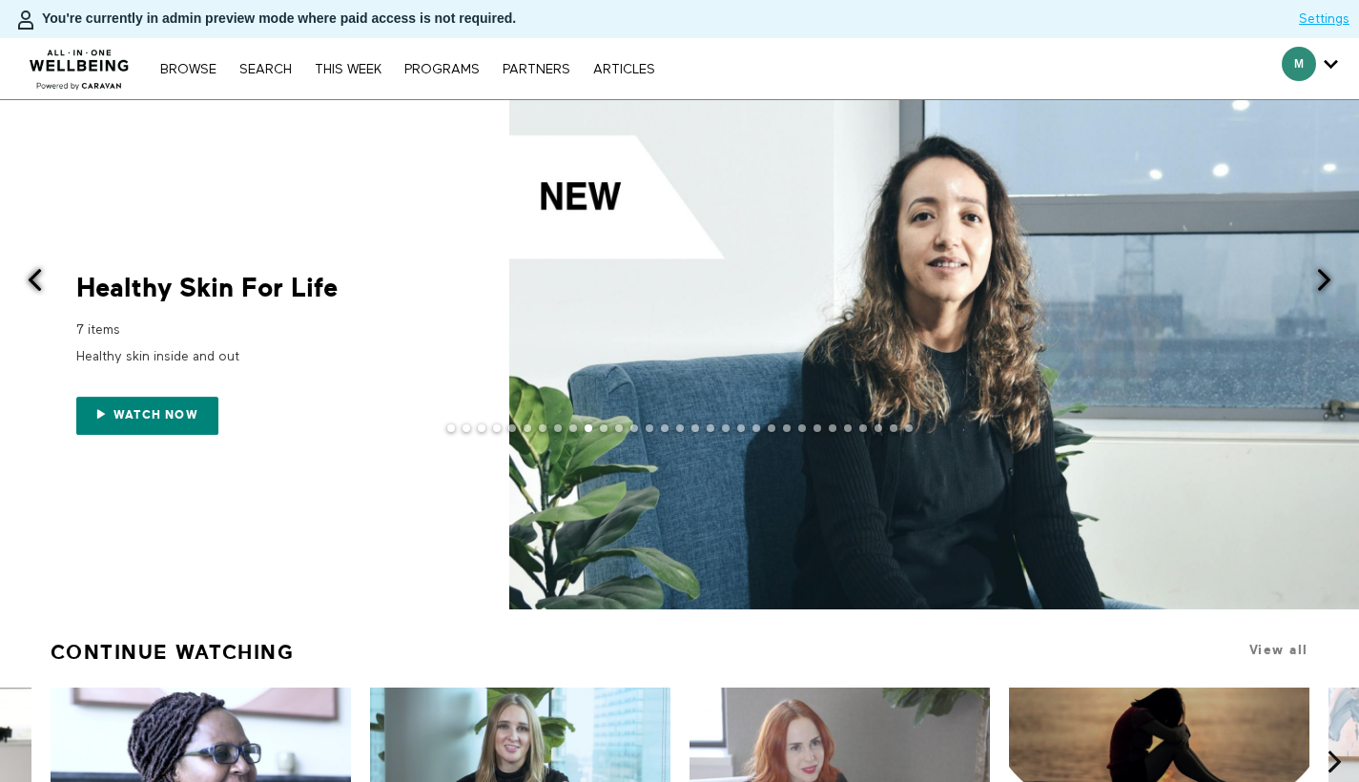
click at [1325, 284] on span at bounding box center [1325, 280] width 24 height 24
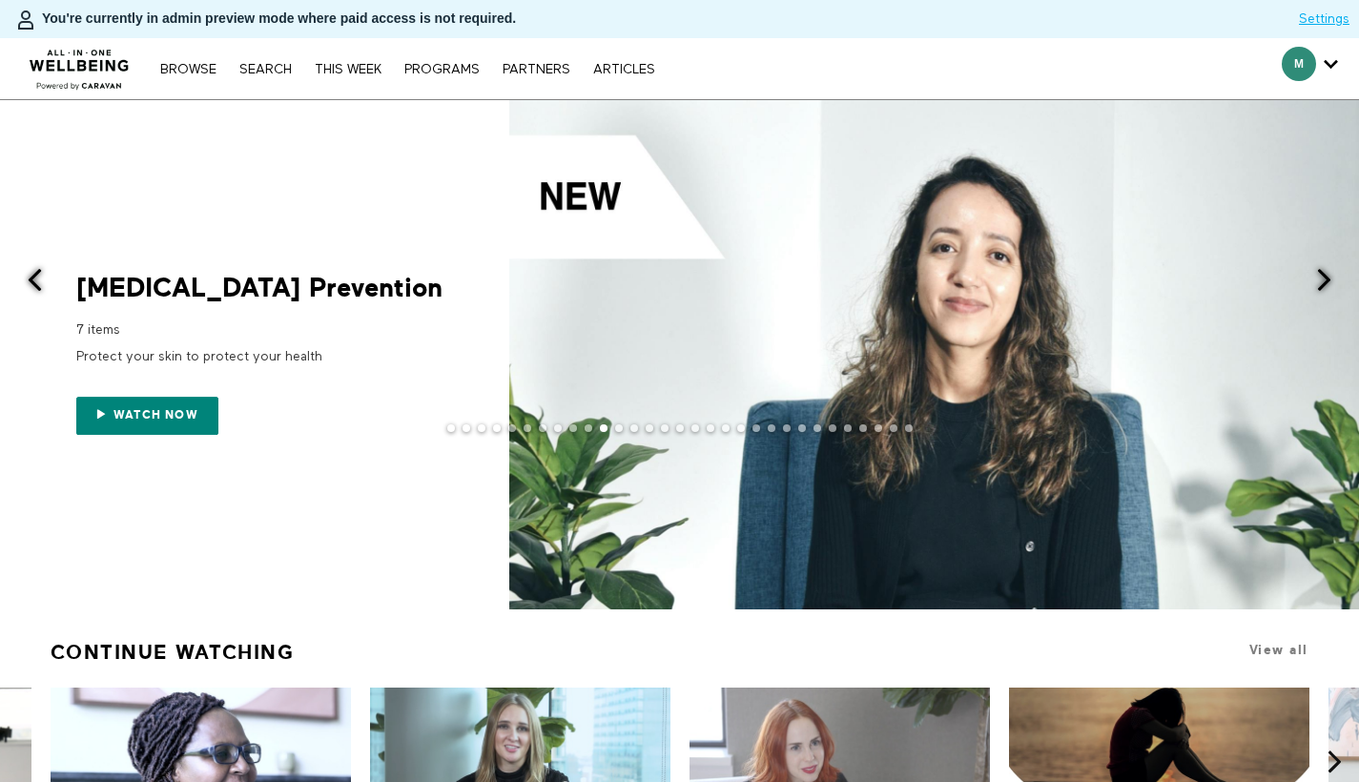
click at [1325, 284] on span at bounding box center [1325, 280] width 24 height 24
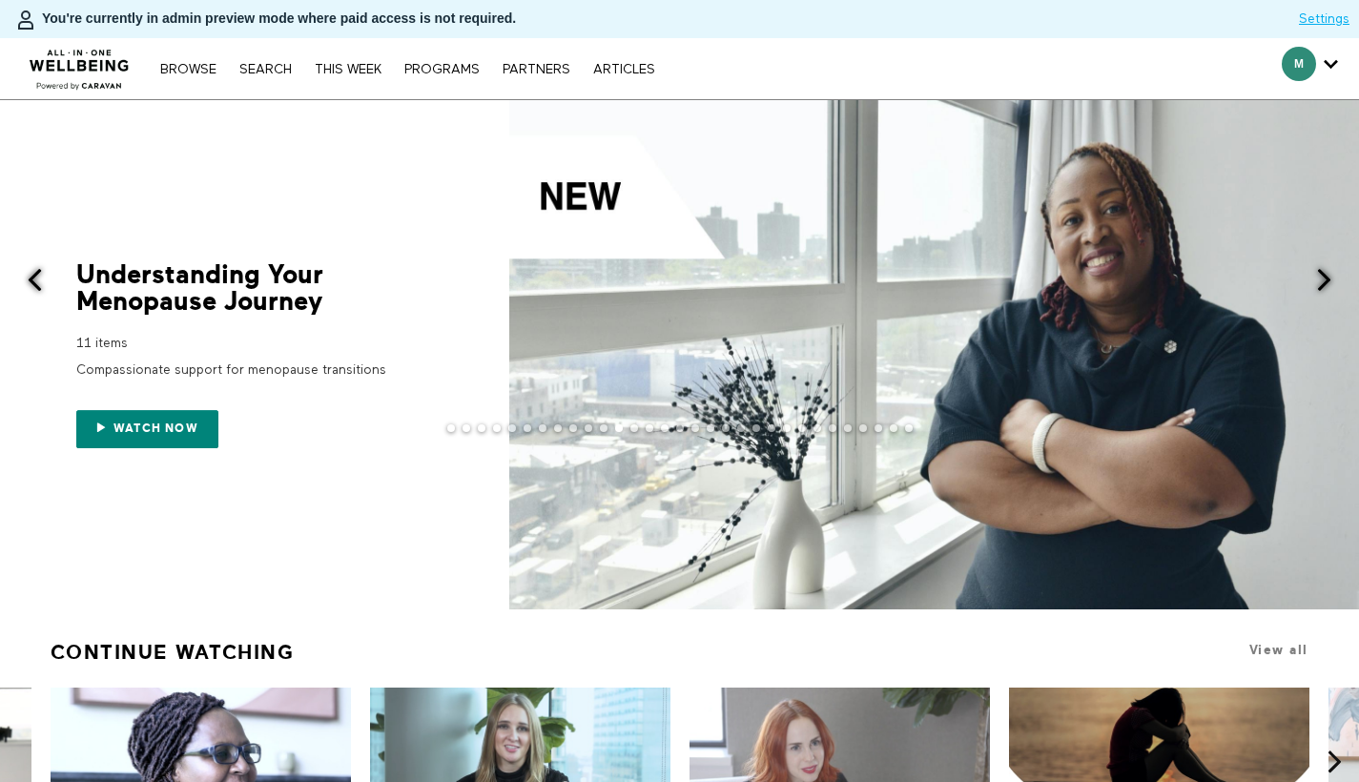
click at [1325, 284] on span at bounding box center [1325, 280] width 24 height 24
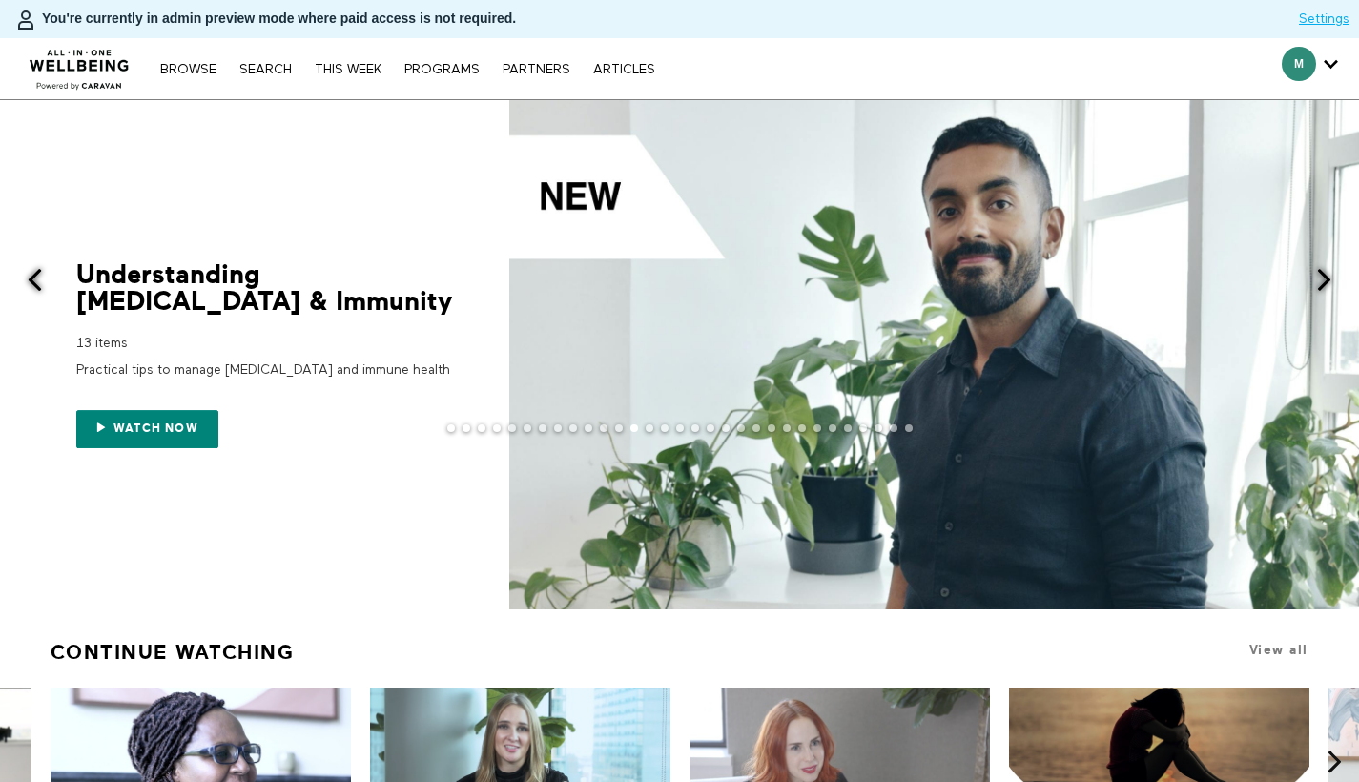
click at [1325, 284] on span at bounding box center [1325, 280] width 24 height 24
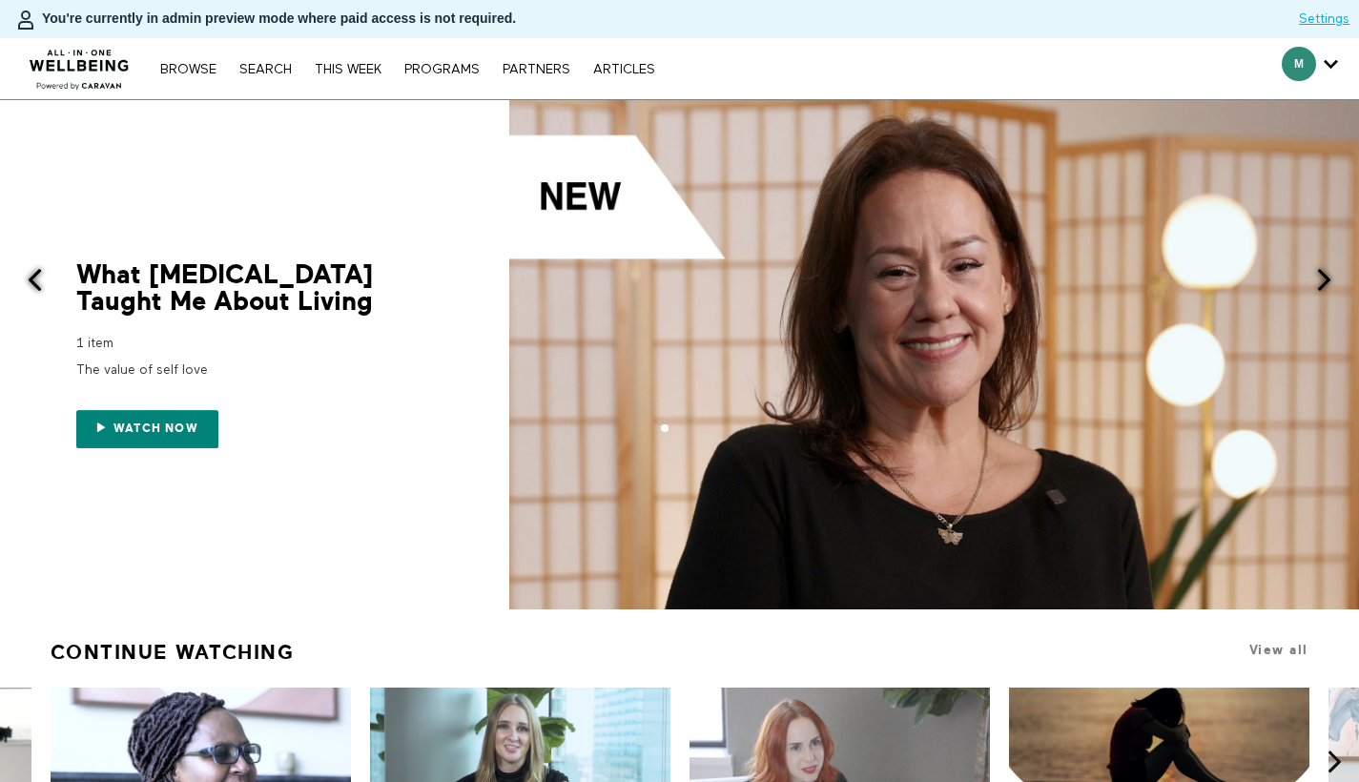
click at [1325, 284] on span at bounding box center [1325, 280] width 24 height 24
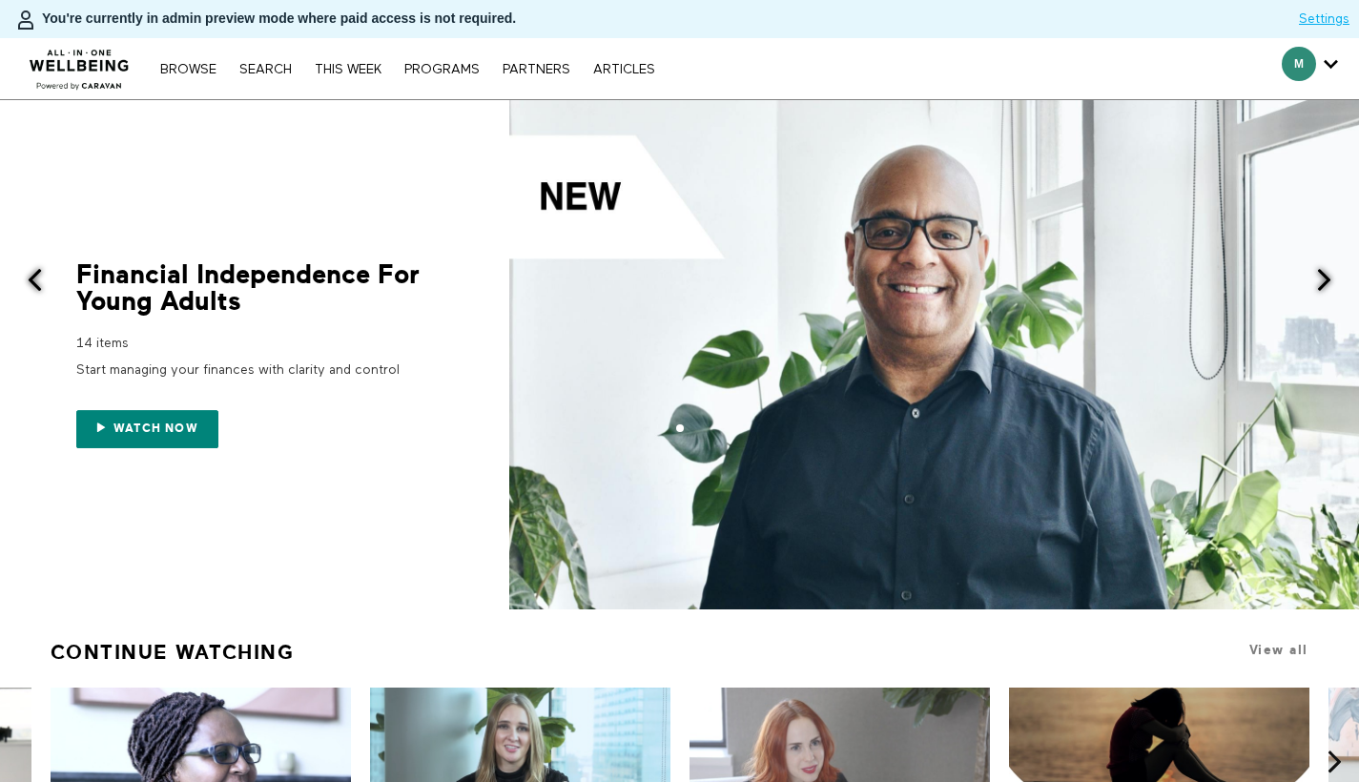
click at [1325, 284] on span at bounding box center [1325, 280] width 24 height 24
